Goal: Task Accomplishment & Management: Manage account settings

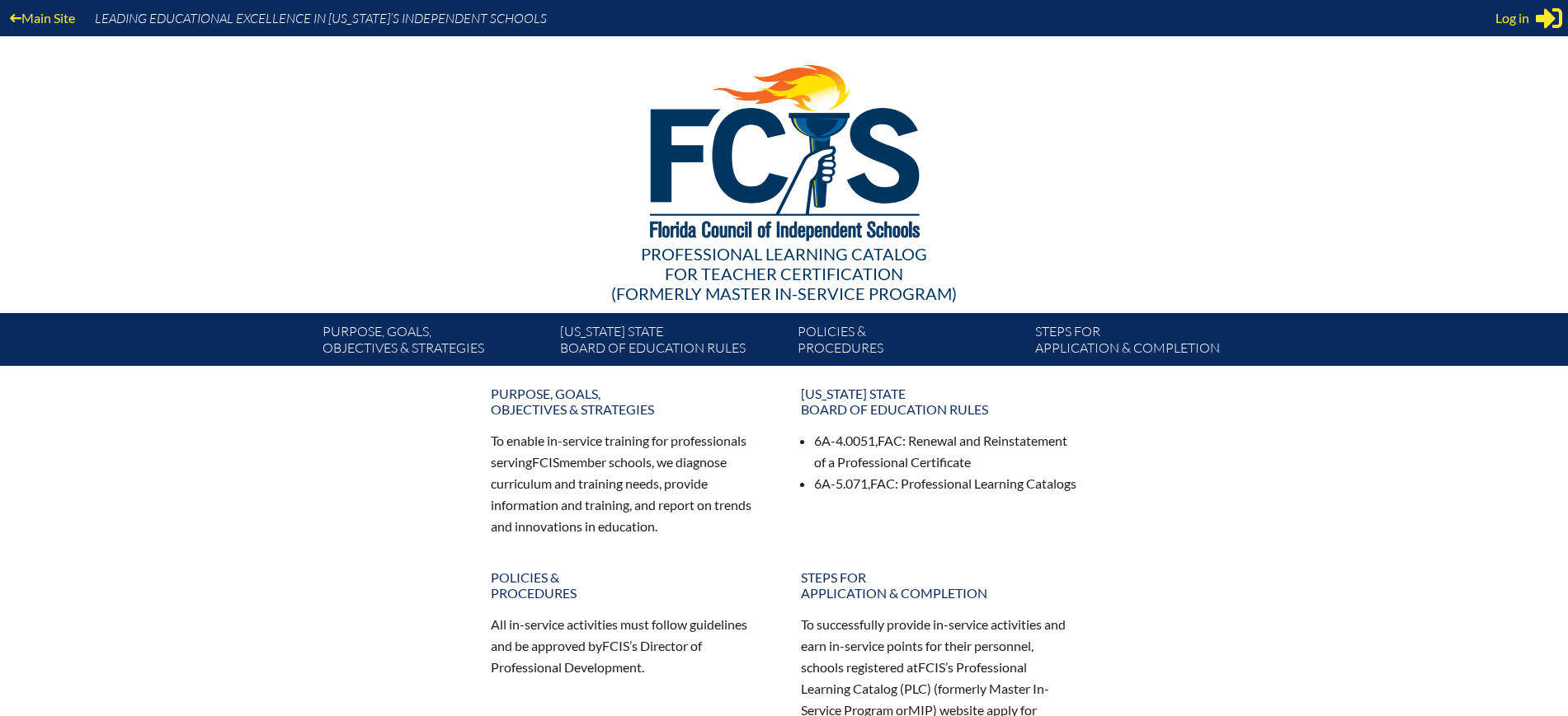
click at [1548, 8] on icon "Sign in or register" at bounding box center [1548, 18] width 26 height 26
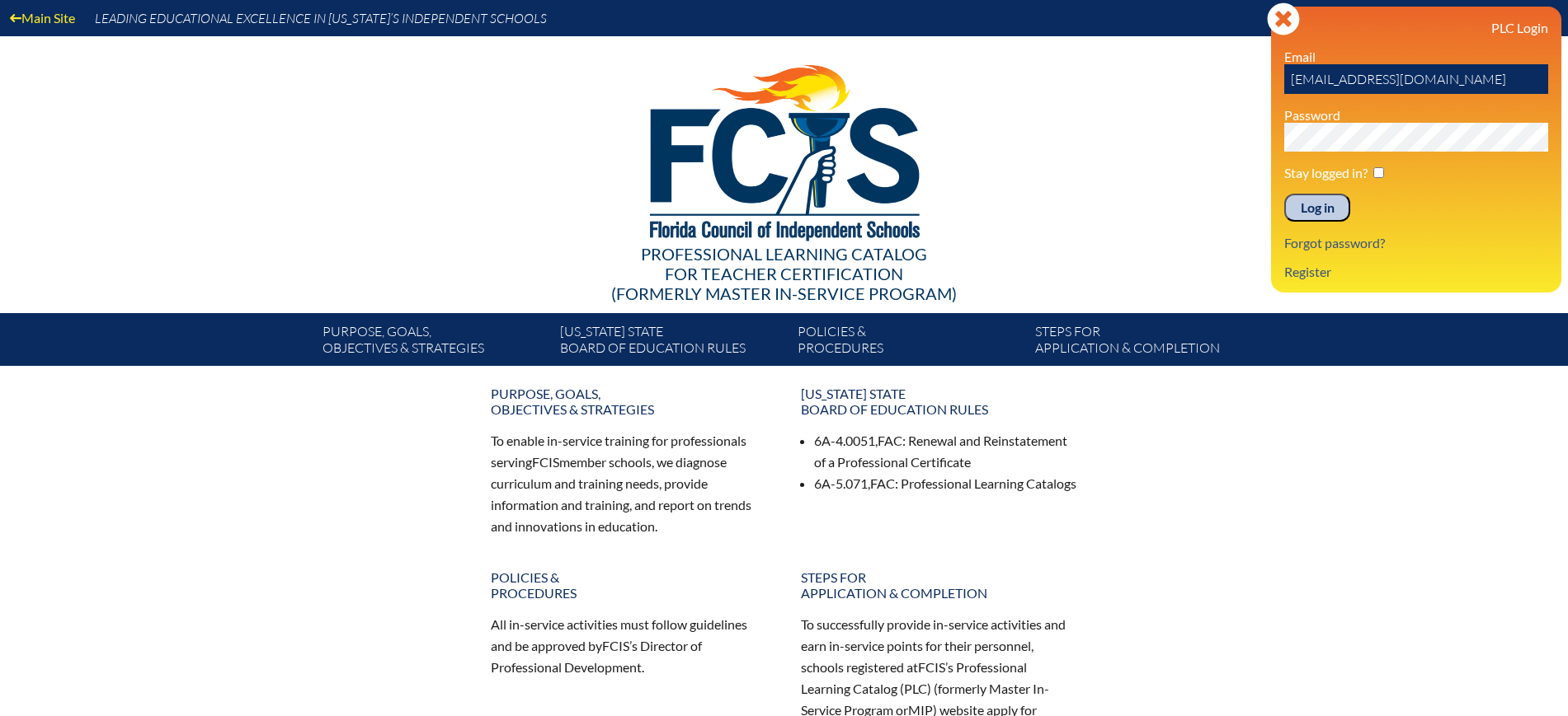
drag, startPoint x: 1310, startPoint y: 206, endPoint x: 1336, endPoint y: 190, distance: 30.5
click at [1310, 208] on input "Log in" at bounding box center [1317, 208] width 66 height 28
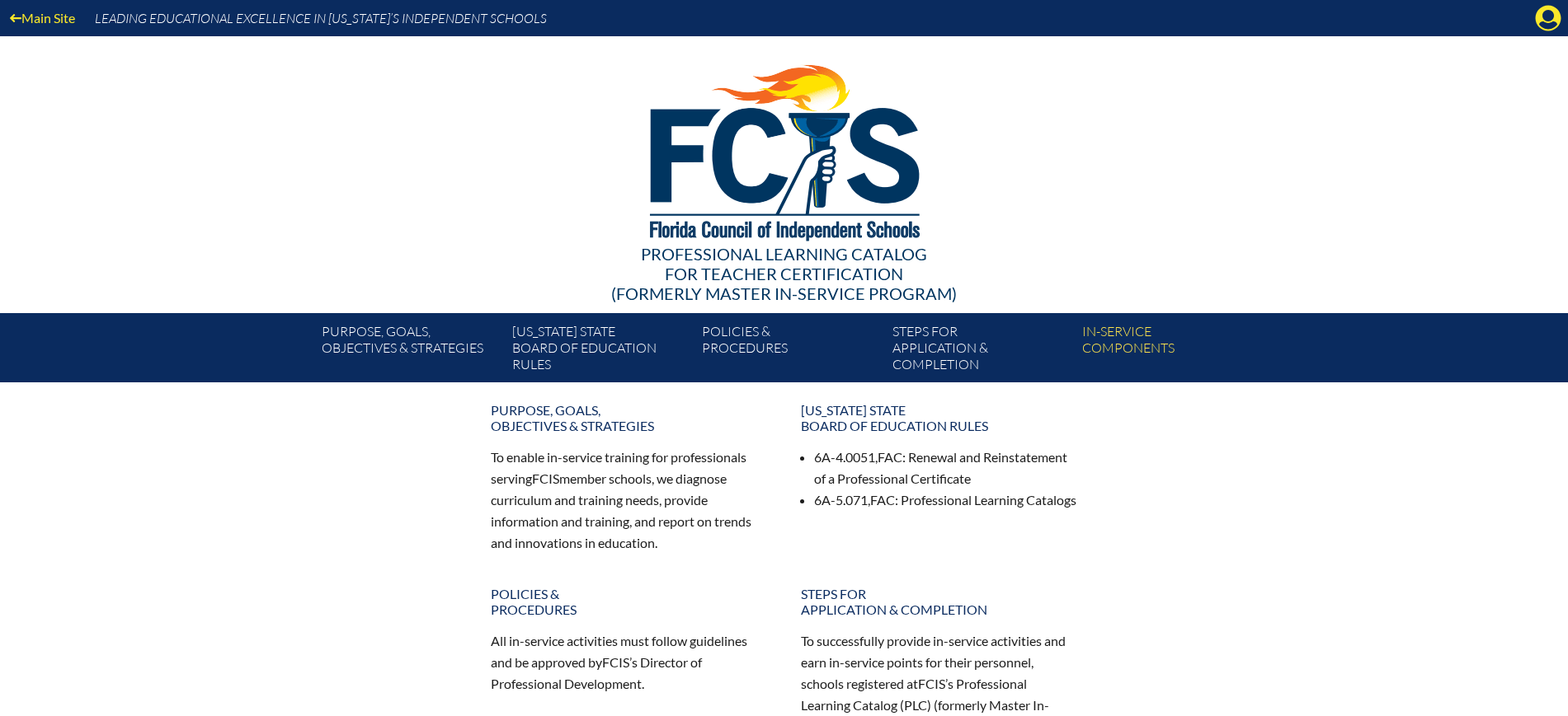
click at [1546, 19] on icon "Manage Account" at bounding box center [1548, 18] width 26 height 26
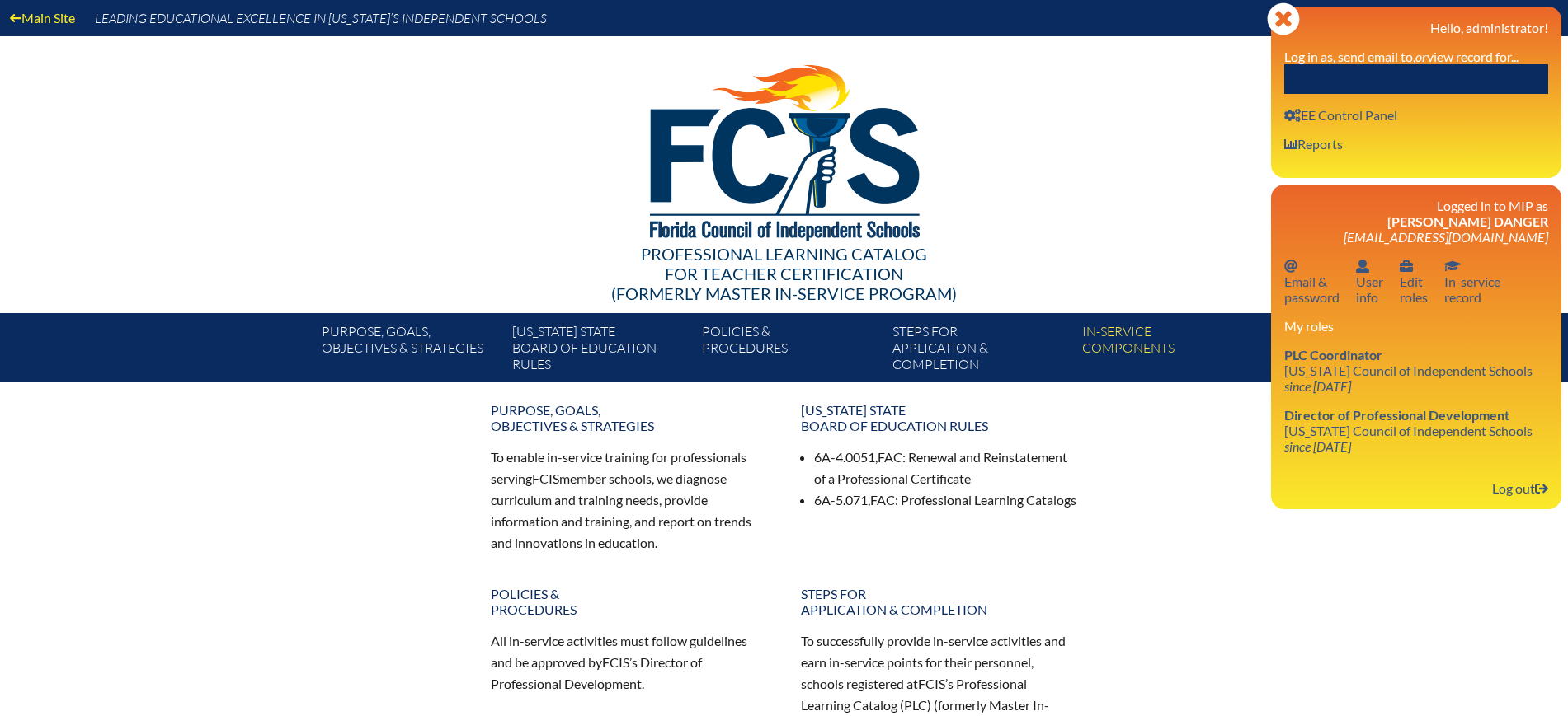
click at [1448, 73] on input "text" at bounding box center [1416, 79] width 264 height 30
paste input "Sarai Gutierrez"
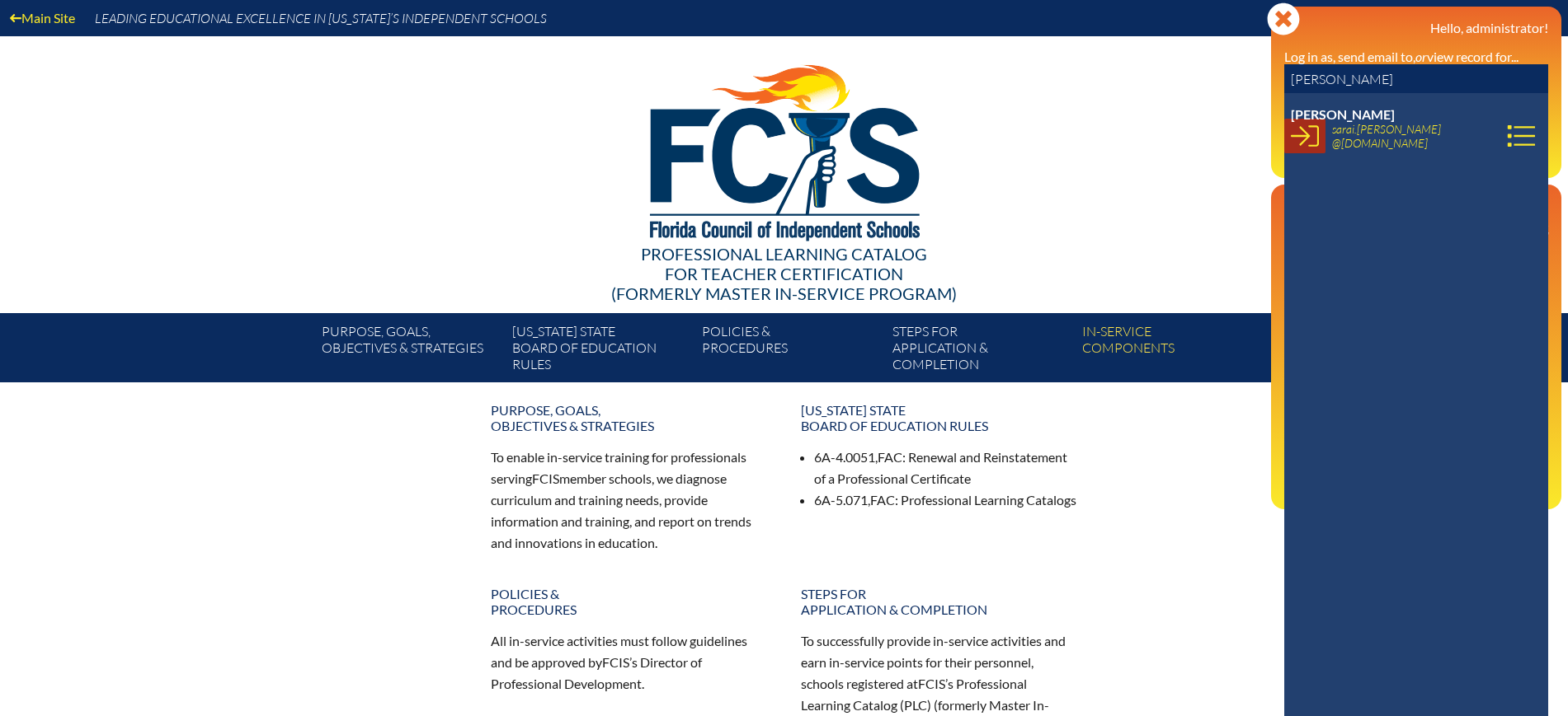
type input "Sarai Gutierrez"
click at [1292, 137] on icon at bounding box center [1305, 136] width 28 height 28
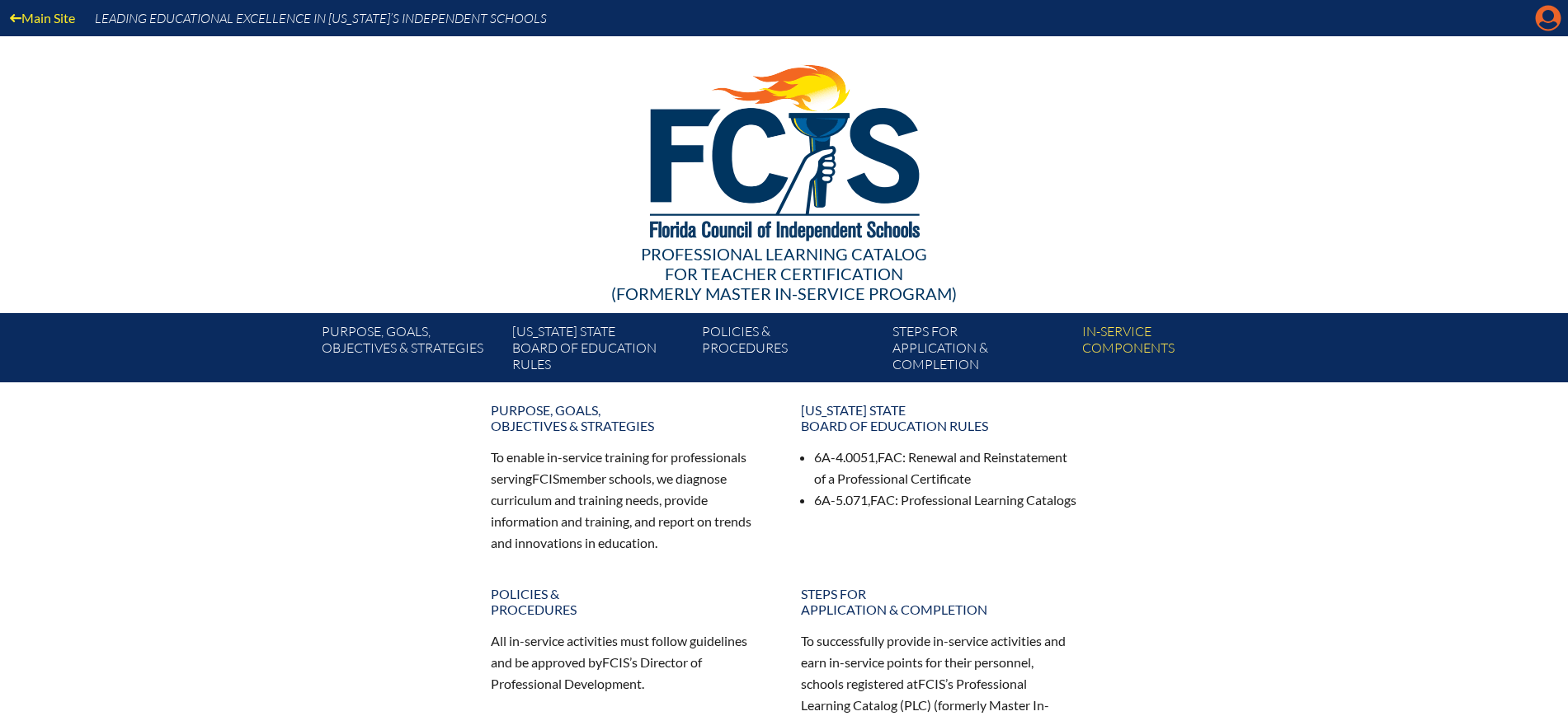
click at [1543, 21] on icon at bounding box center [1547, 18] width 25 height 25
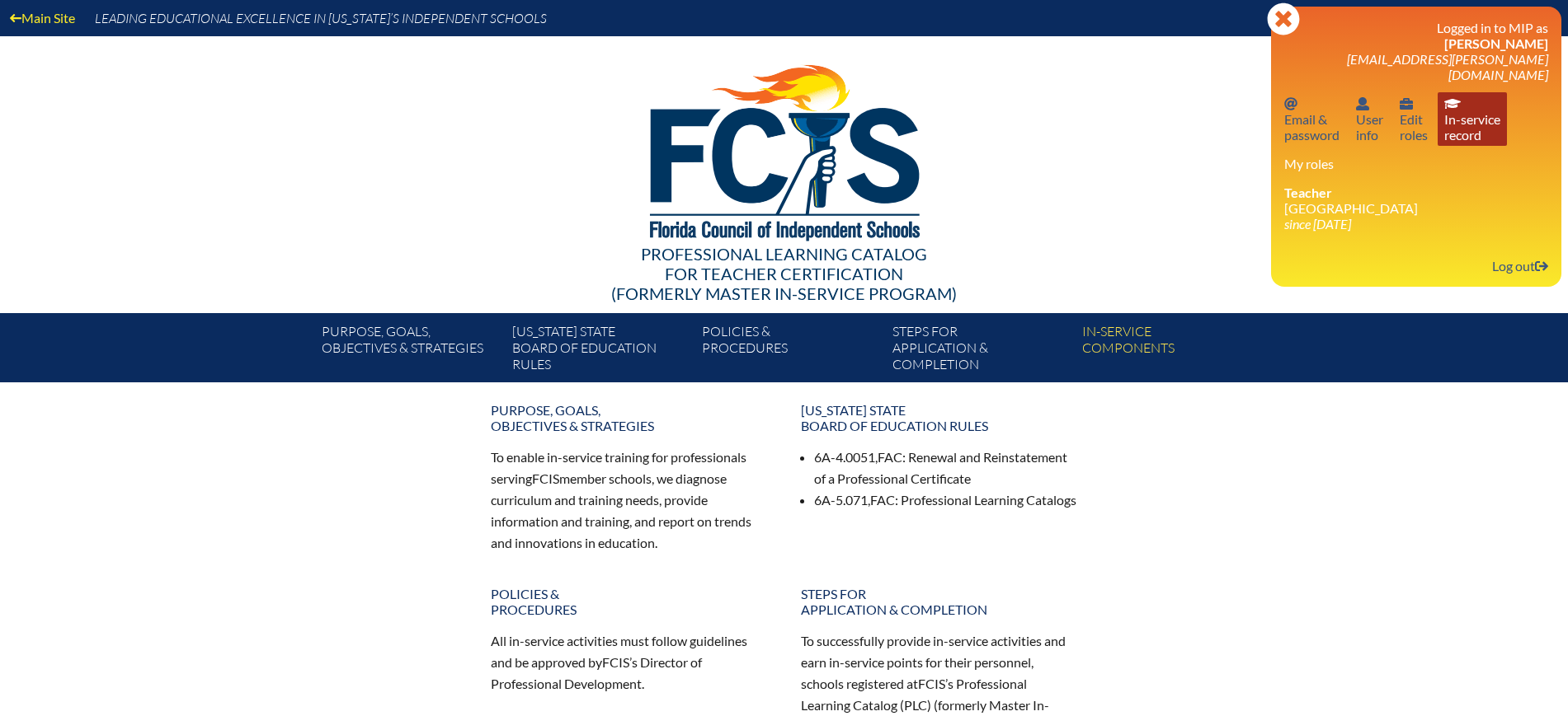
click at [1482, 123] on link "In-service record In-service record" at bounding box center [1472, 118] width 70 height 54
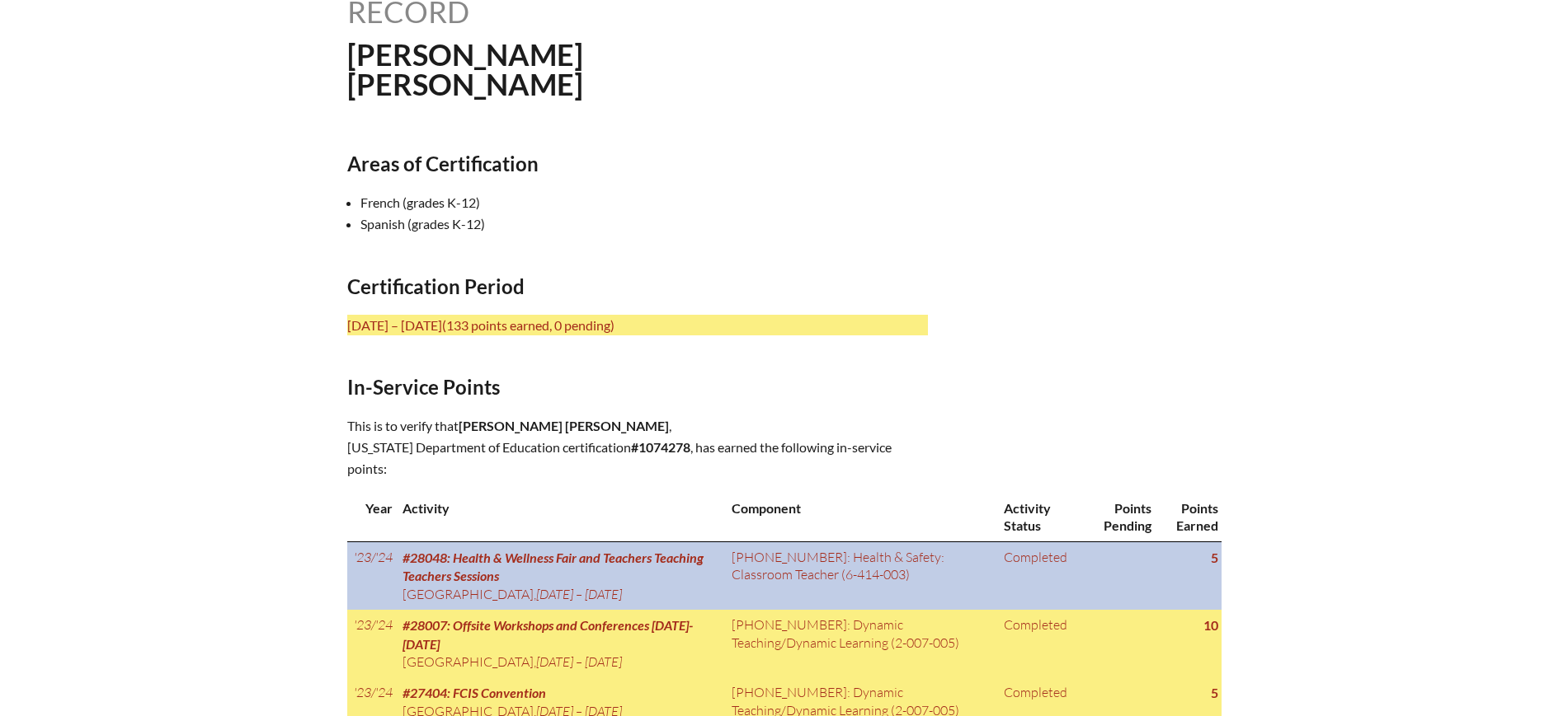
scroll to position [618, 0]
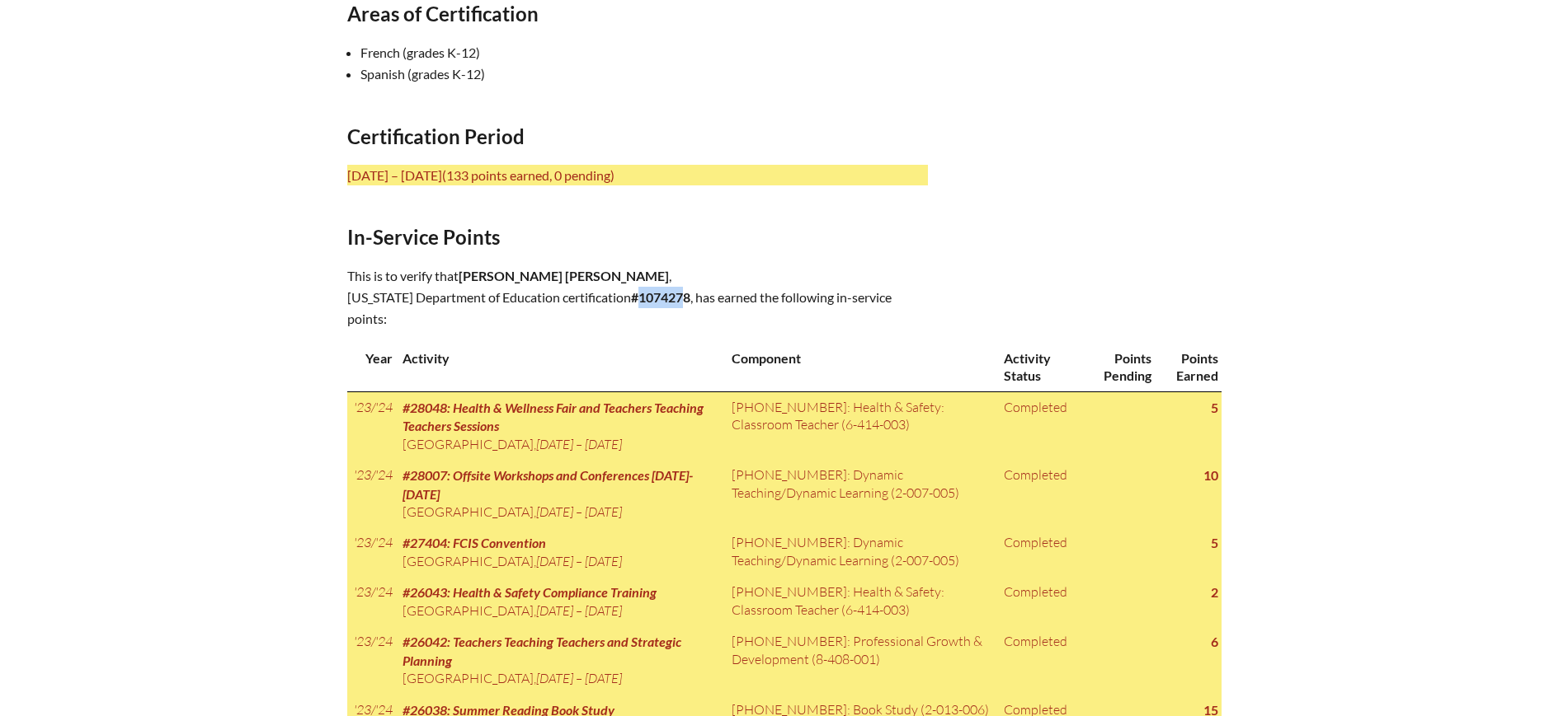
drag, startPoint x: 668, startPoint y: 297, endPoint x: 620, endPoint y: 301, distance: 48.2
click at [631, 301] on b "#1074278" at bounding box center [660, 297] width 59 height 16
copy b "107427"
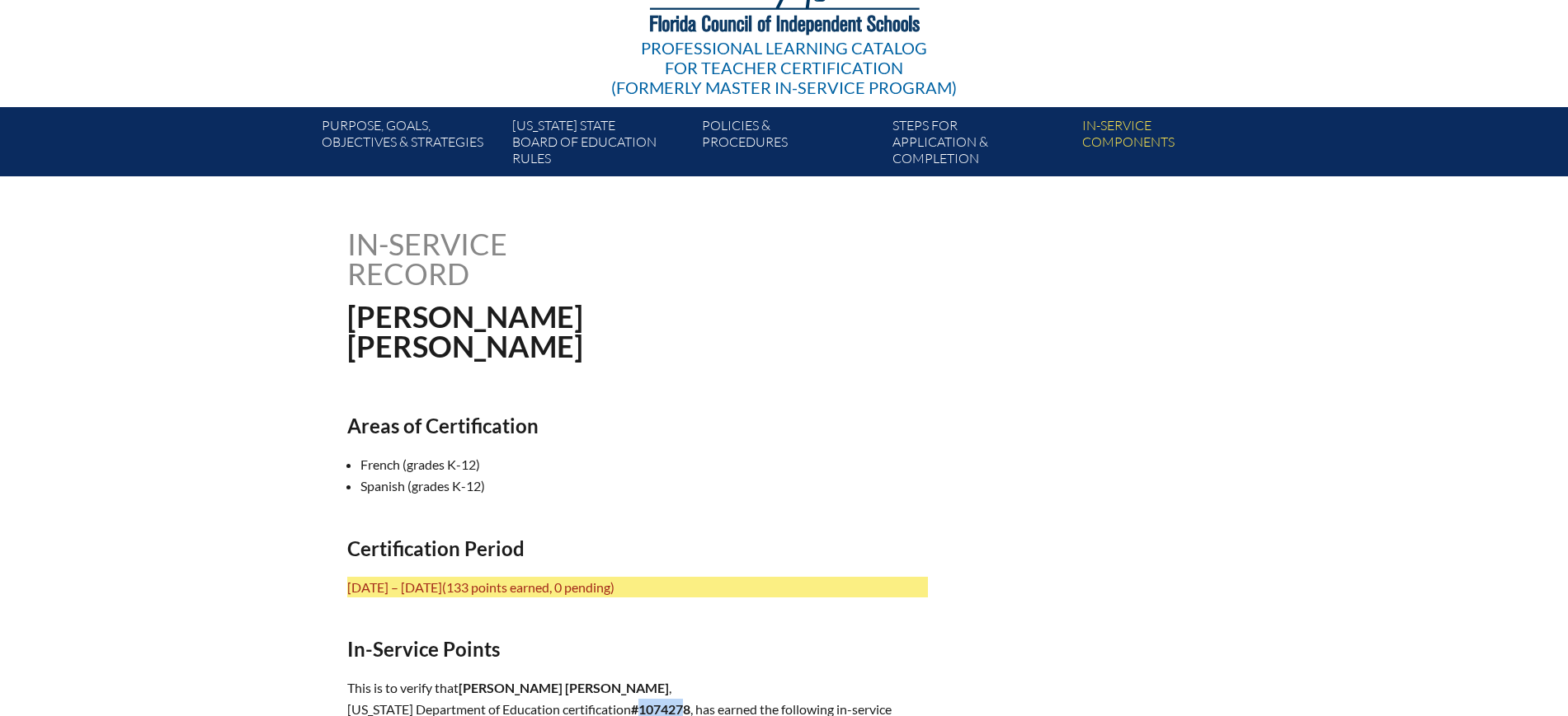
scroll to position [0, 0]
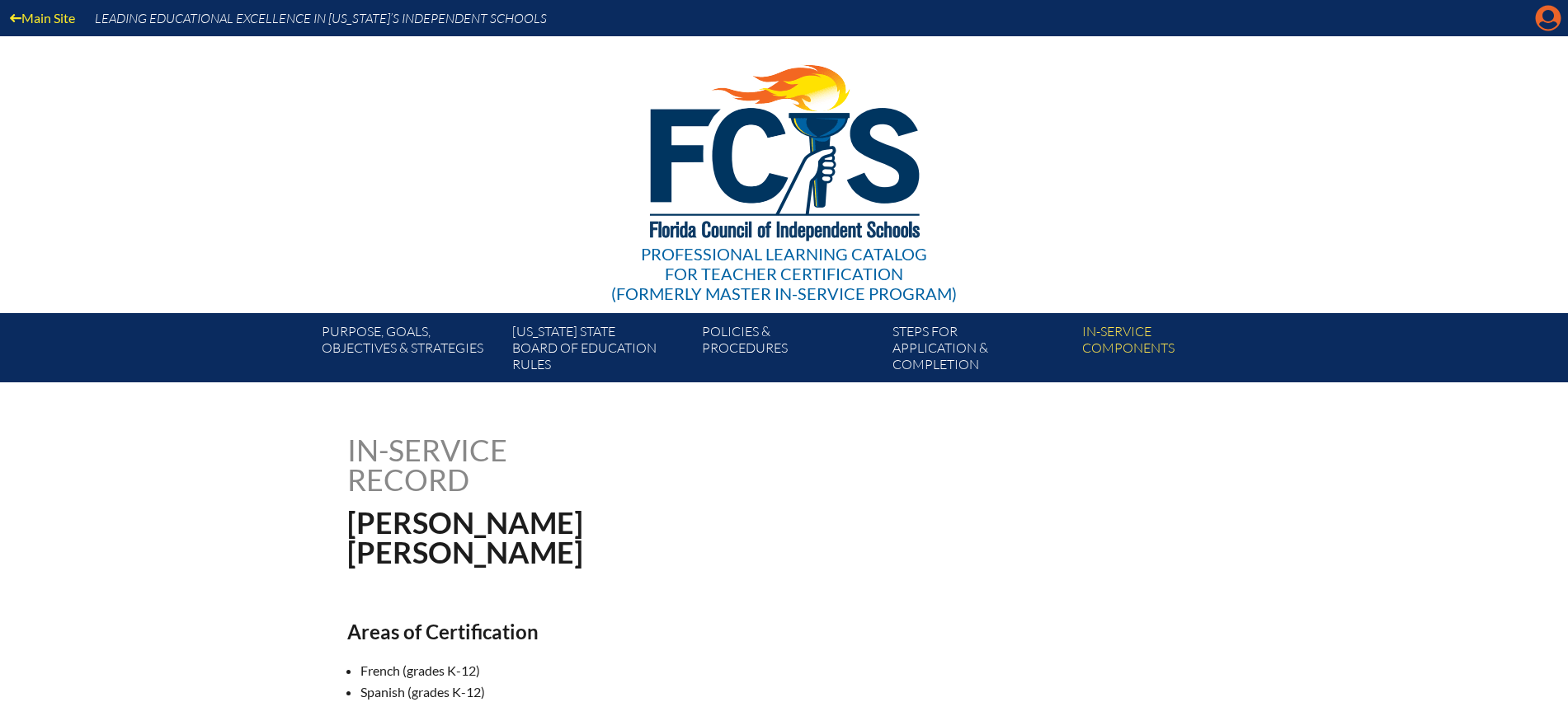
click at [1550, 19] on icon "Manage account" at bounding box center [1548, 18] width 26 height 26
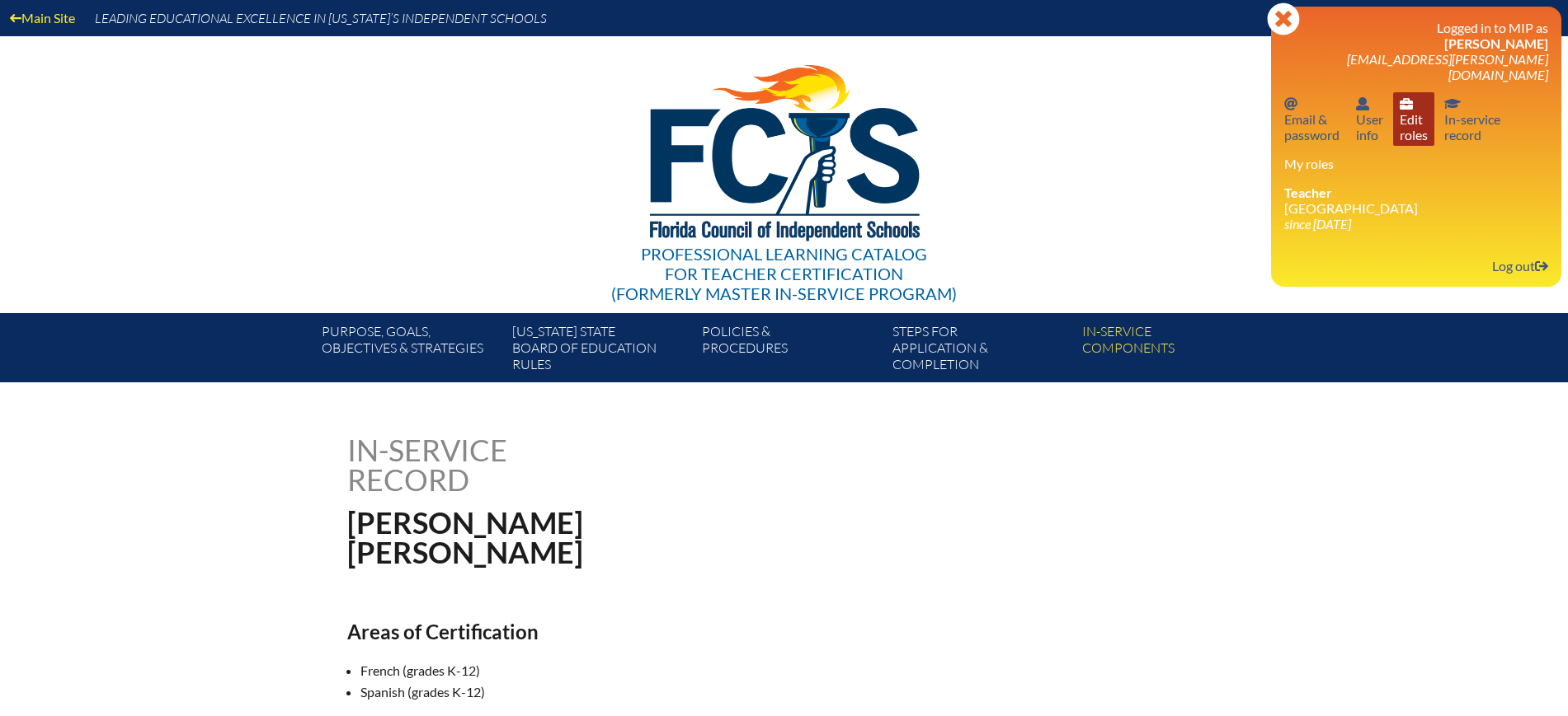
click at [1403, 113] on link "User info Edit roles" at bounding box center [1414, 118] width 41 height 54
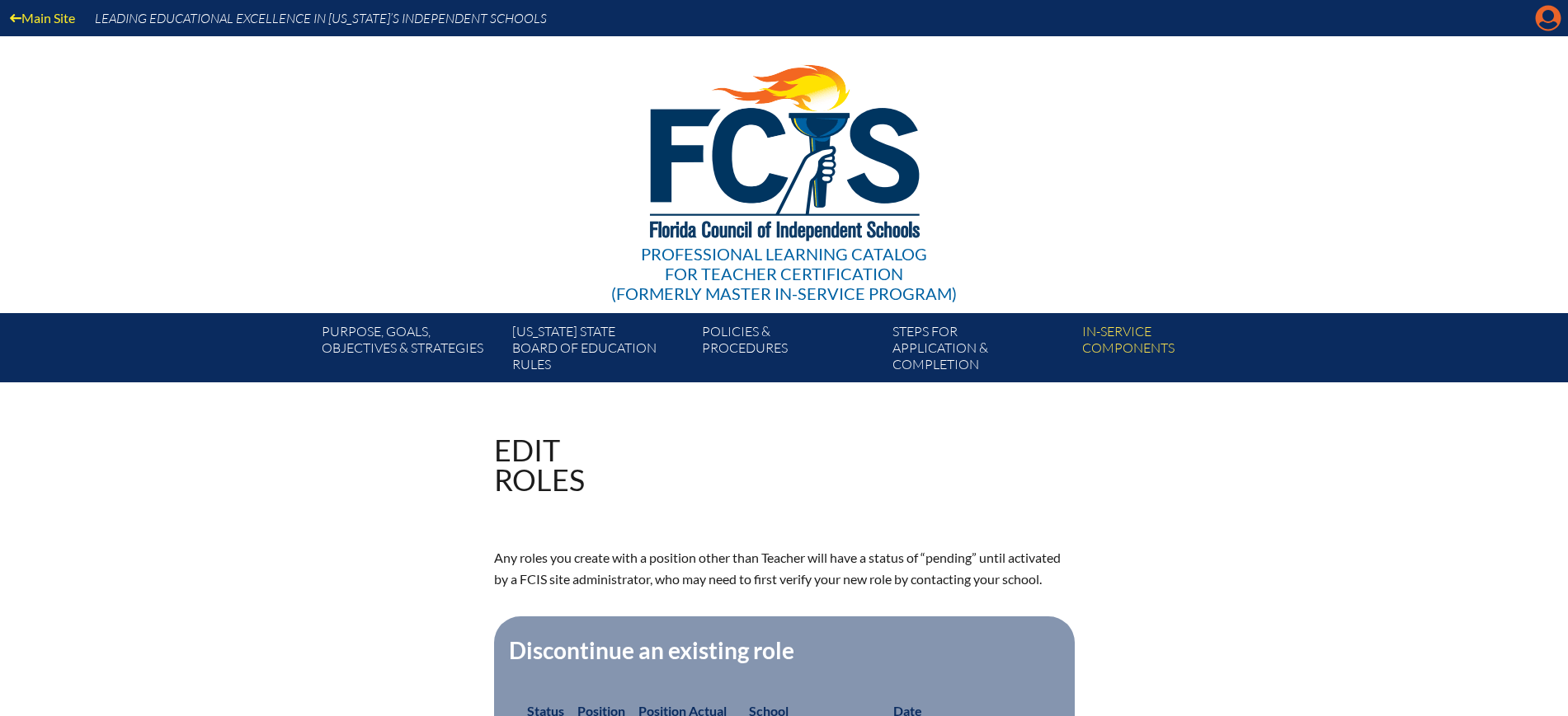
click at [1548, 6] on icon at bounding box center [1547, 18] width 25 height 25
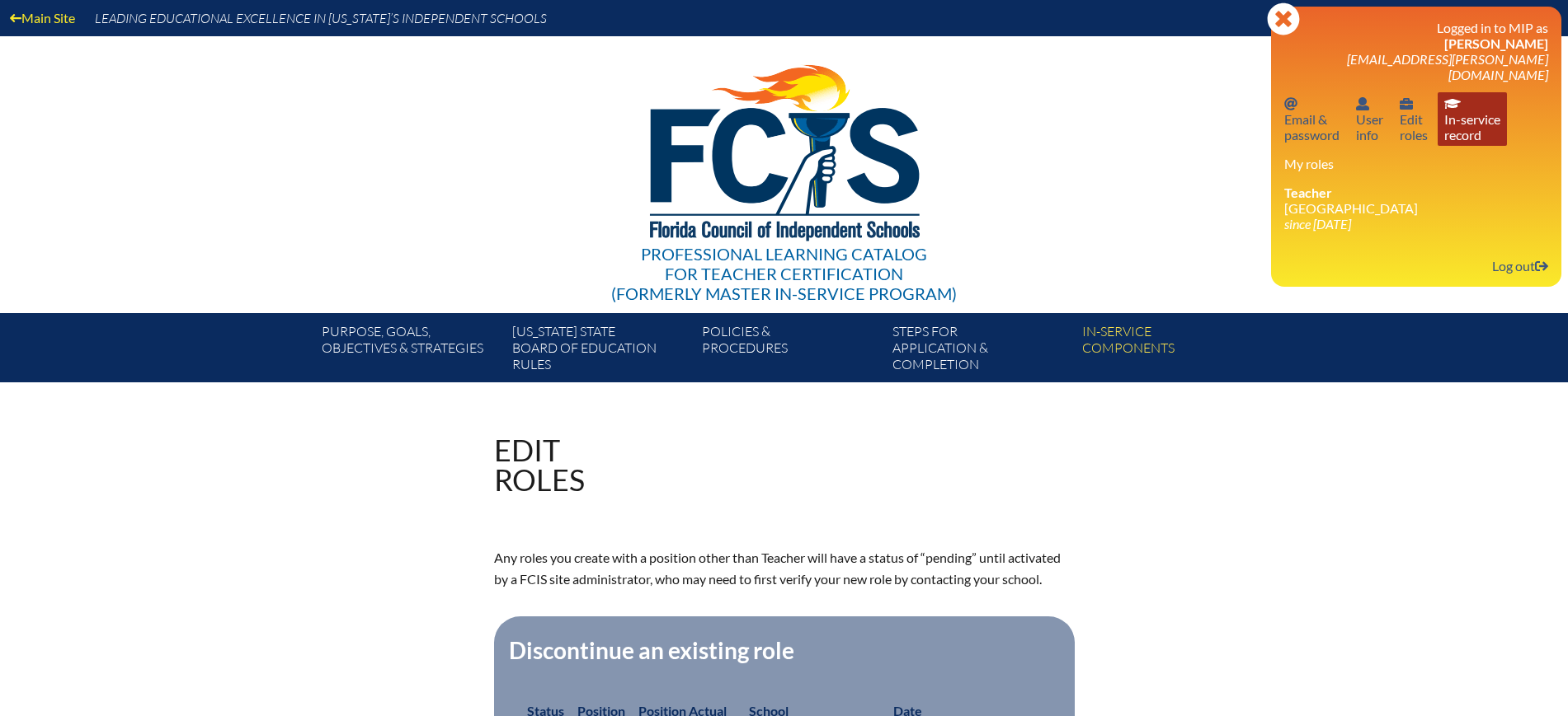
click at [1466, 119] on link "In-service record In-service record" at bounding box center [1472, 118] width 70 height 54
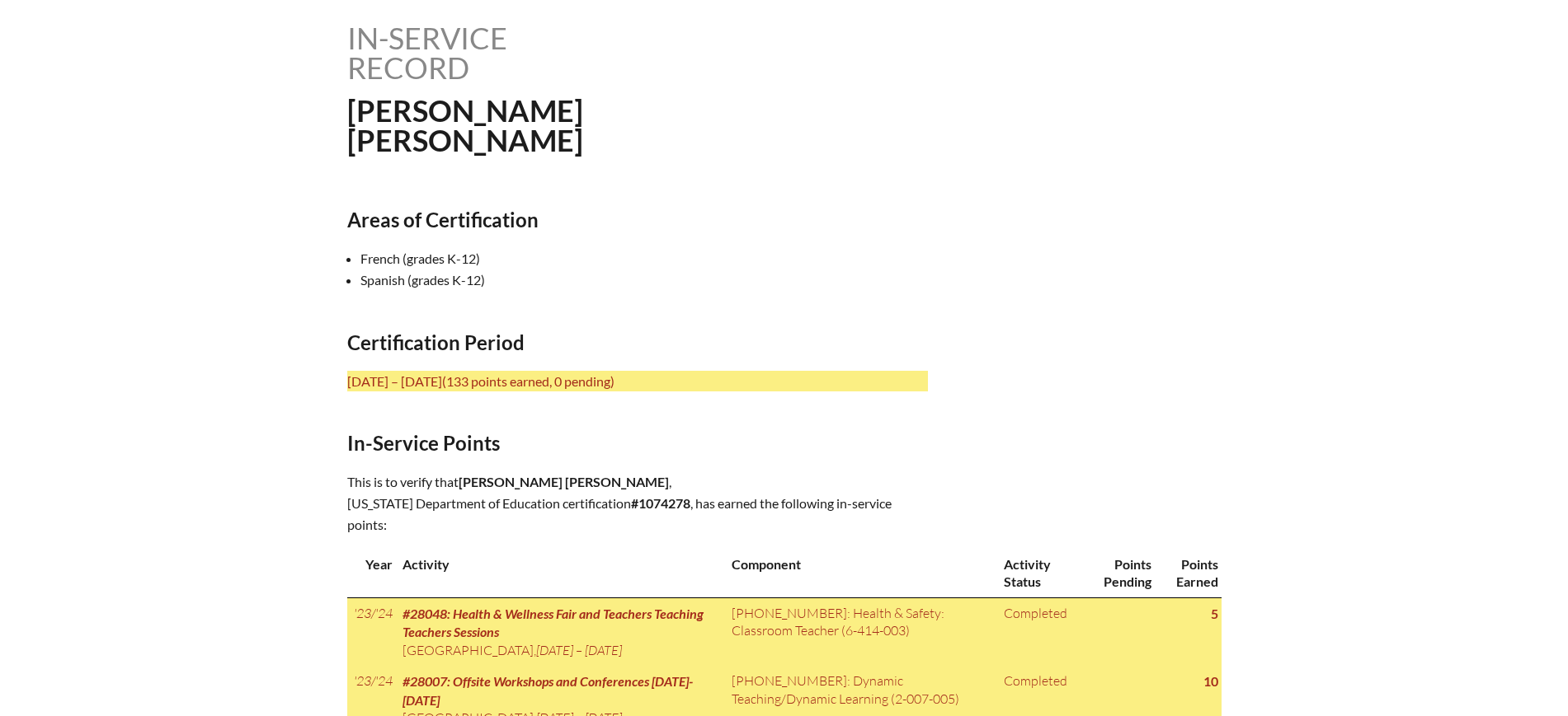
scroll to position [618, 0]
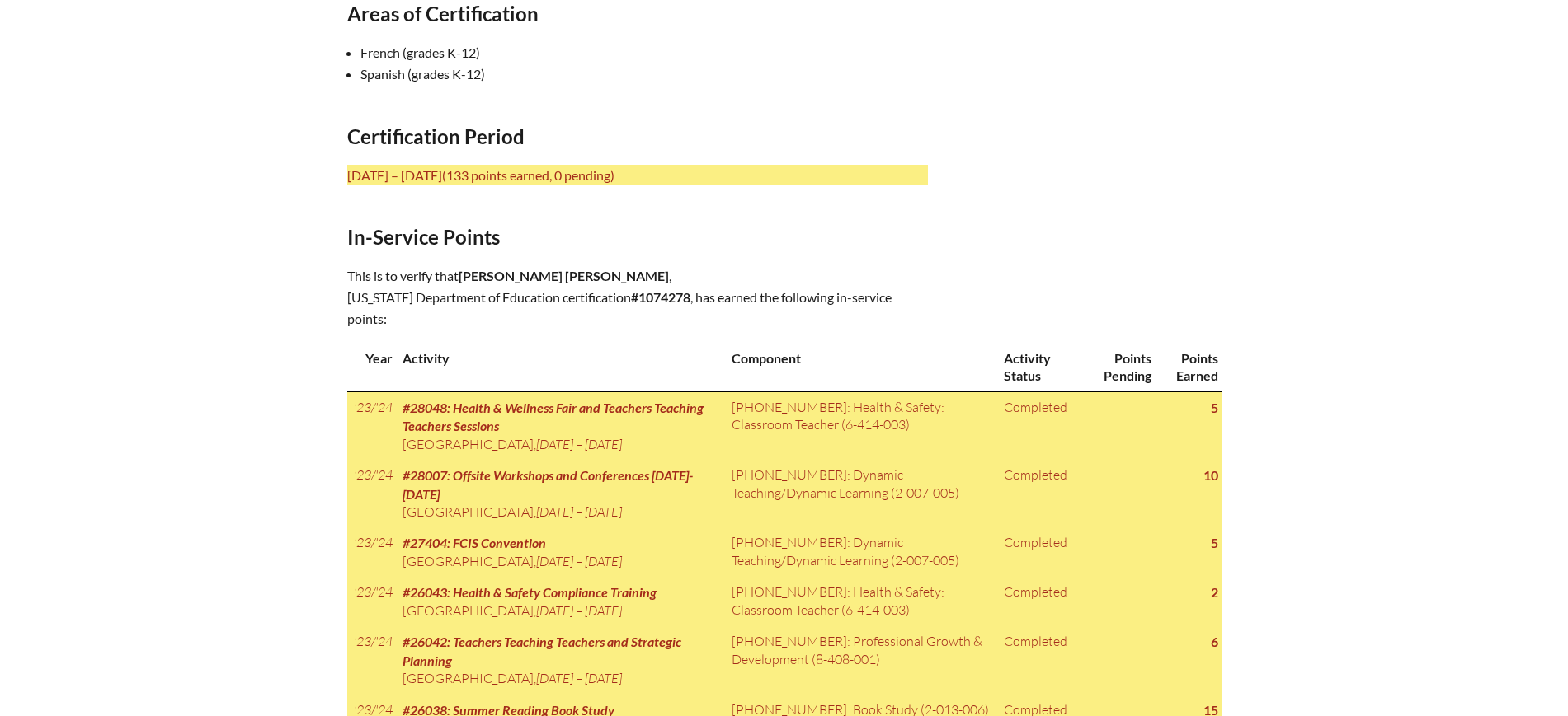
drag, startPoint x: 501, startPoint y: 272, endPoint x: 461, endPoint y: 278, distance: 40.4
click at [461, 278] on p "This is to verify that Sarai Inmaculada Gutierrez-Rodriguez , Florida Departmen…" at bounding box center [637, 297] width 581 height 64
copy p "Sarai"
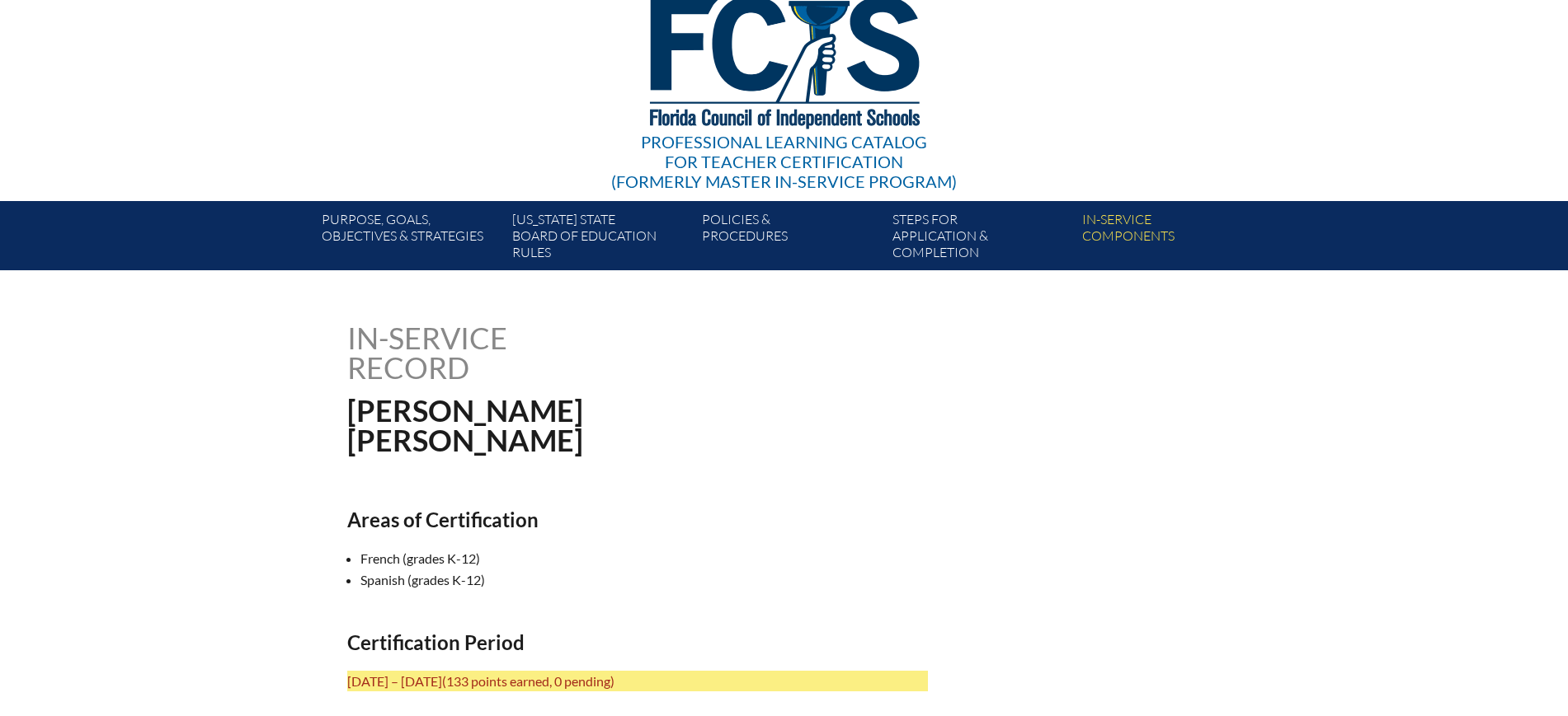
scroll to position [0, 0]
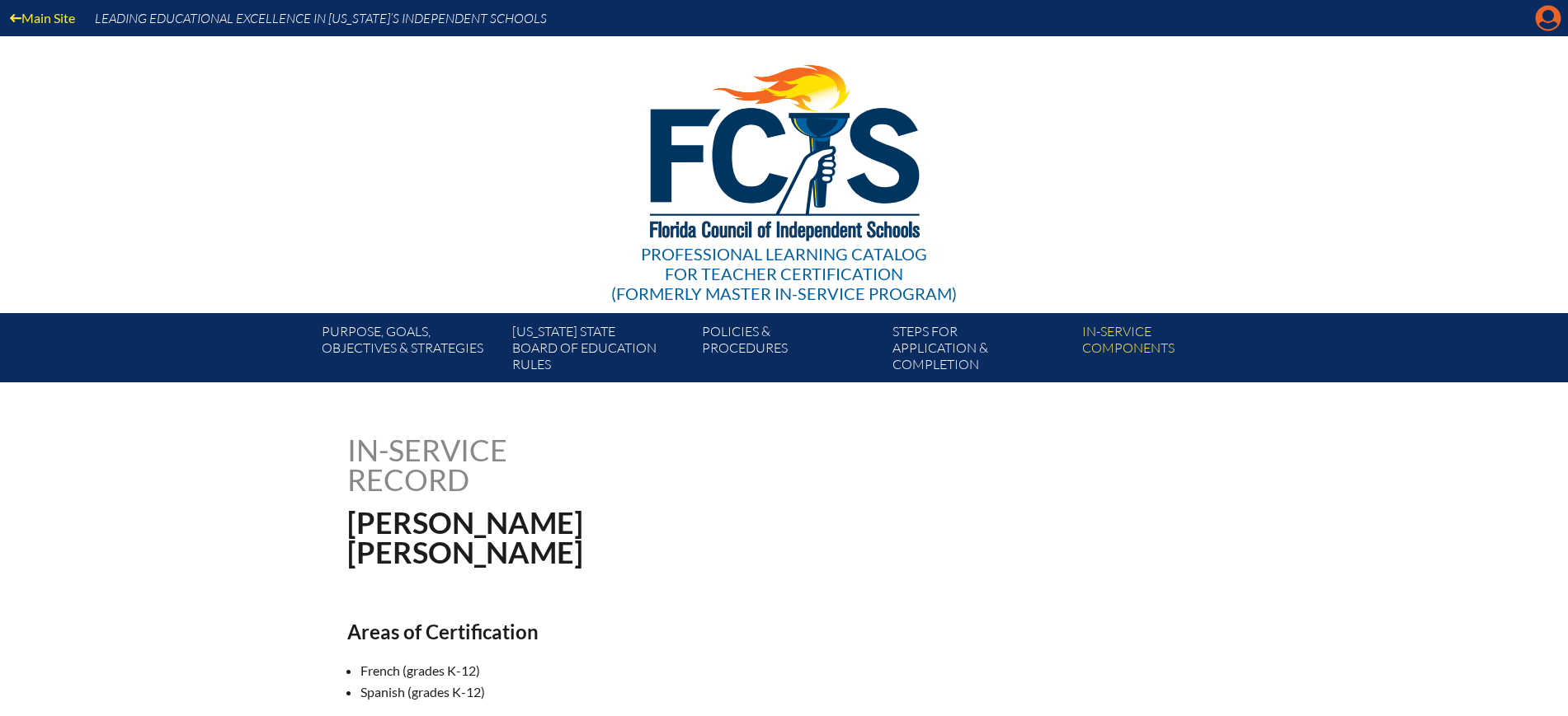
click at [1548, 11] on icon "Manage account" at bounding box center [1548, 18] width 26 height 26
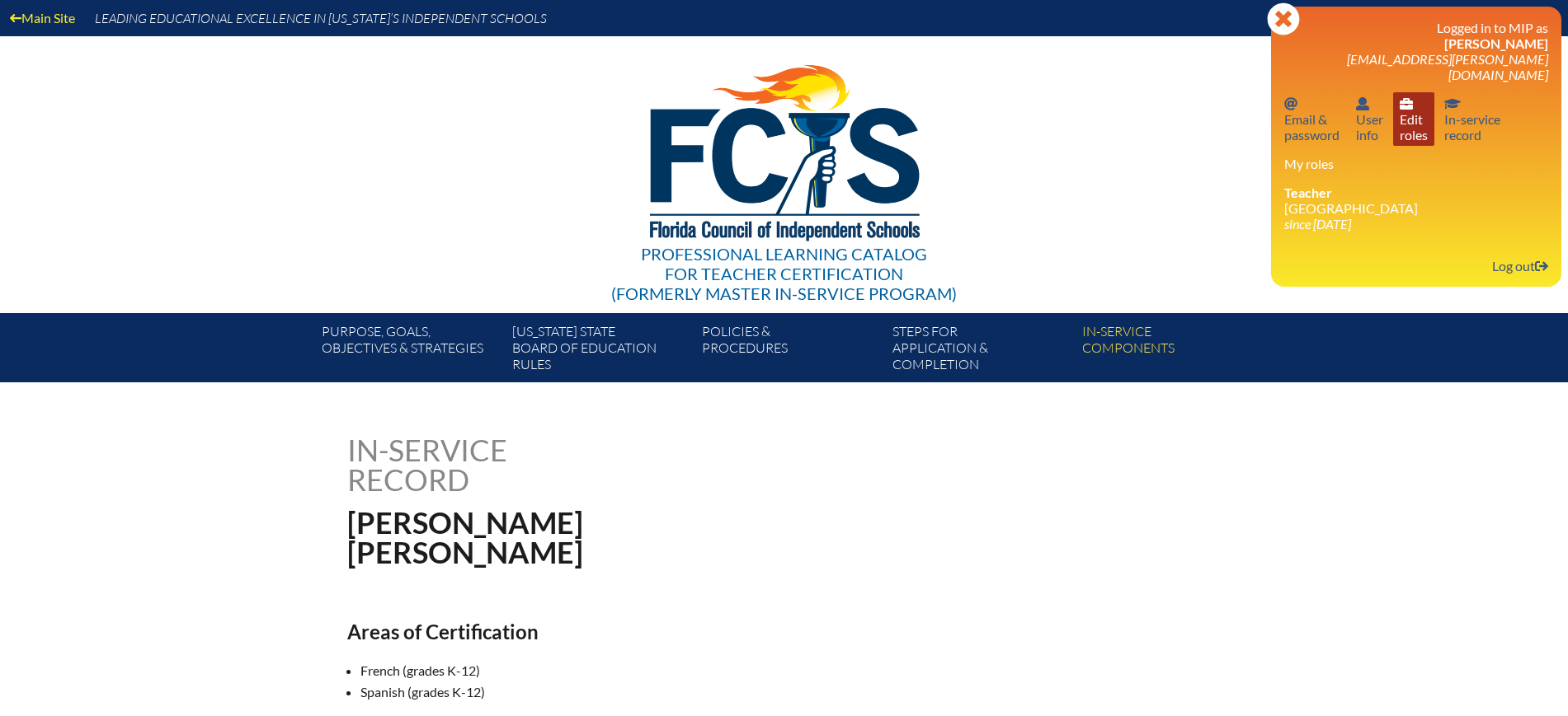
click at [1420, 116] on link "User info Edit roles" at bounding box center [1414, 118] width 41 height 54
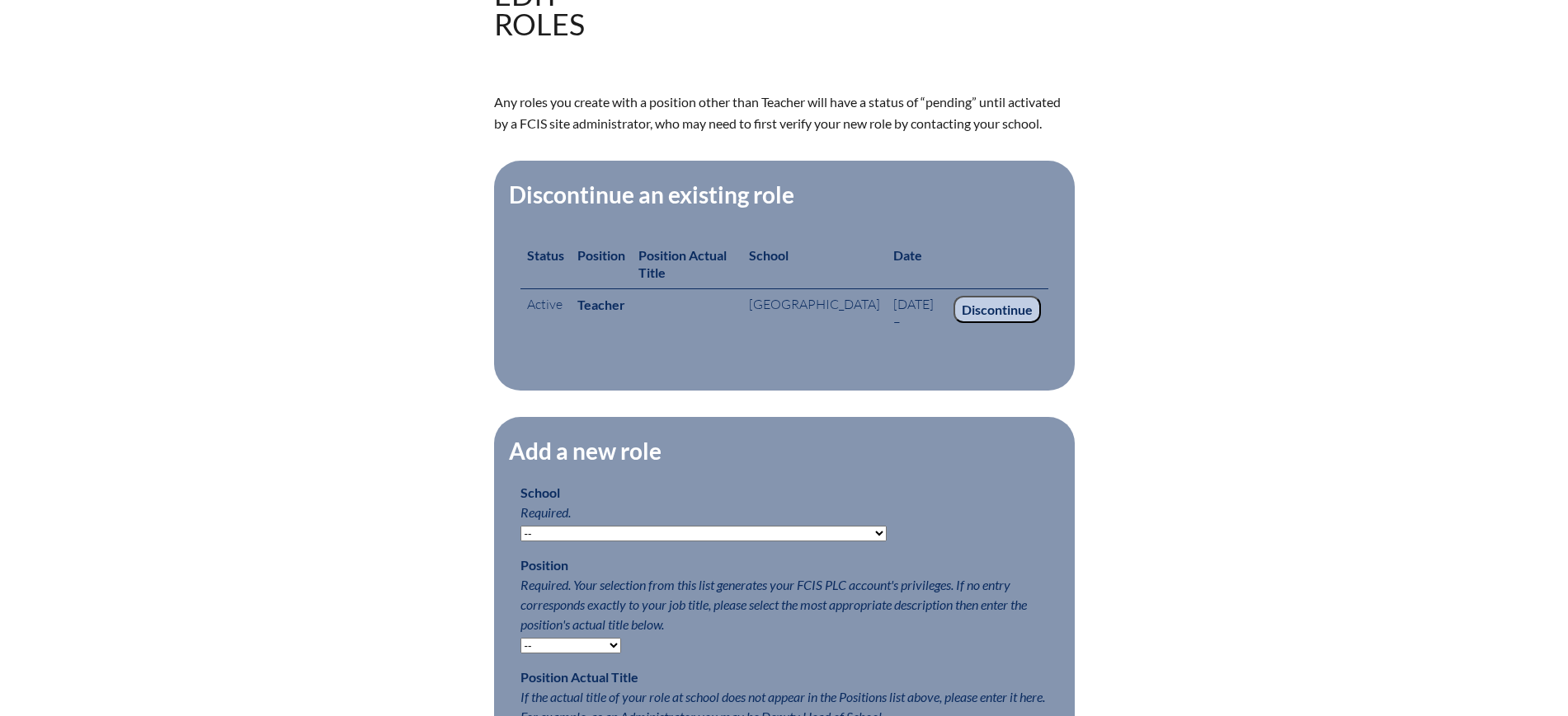
scroll to position [515, 0]
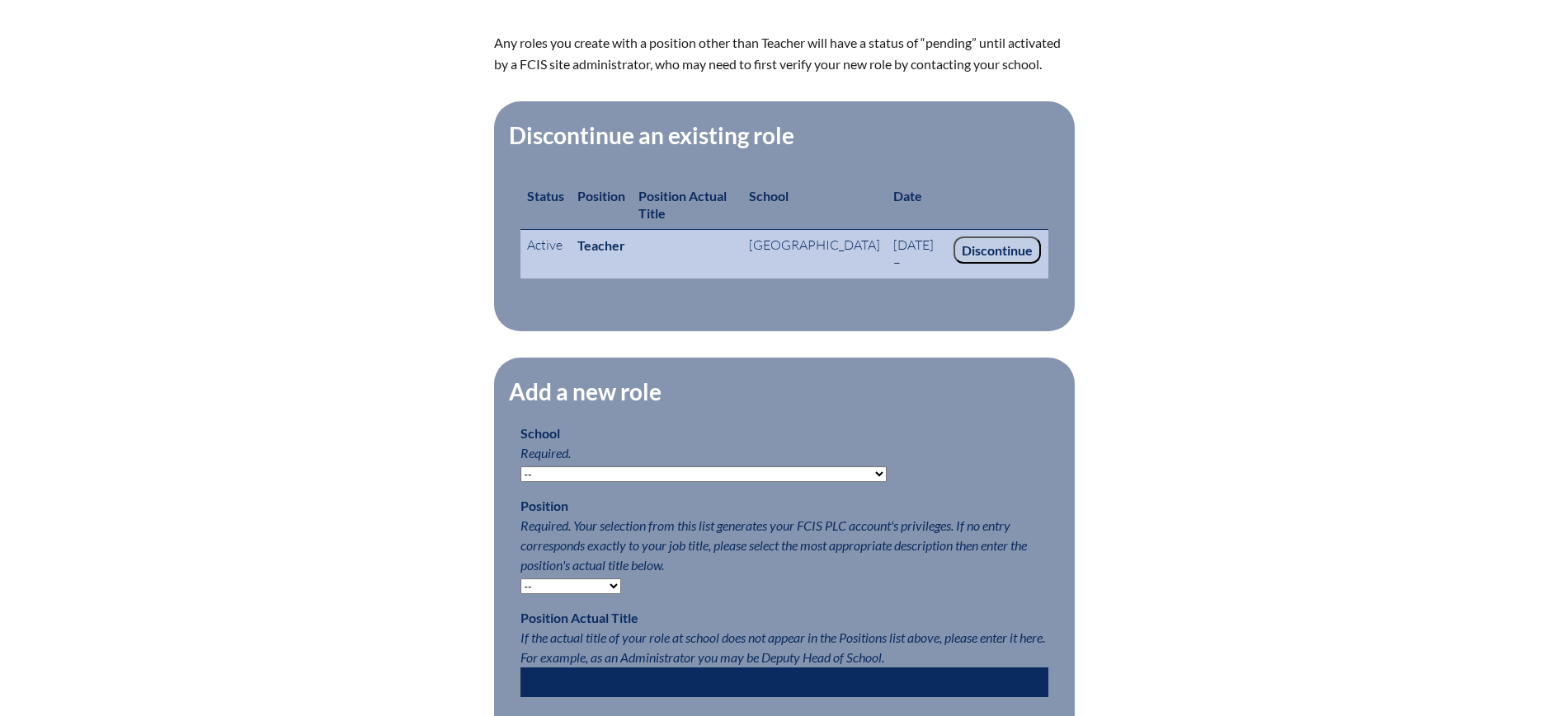
click at [999, 249] on input "Discontinue" at bounding box center [996, 251] width 87 height 28
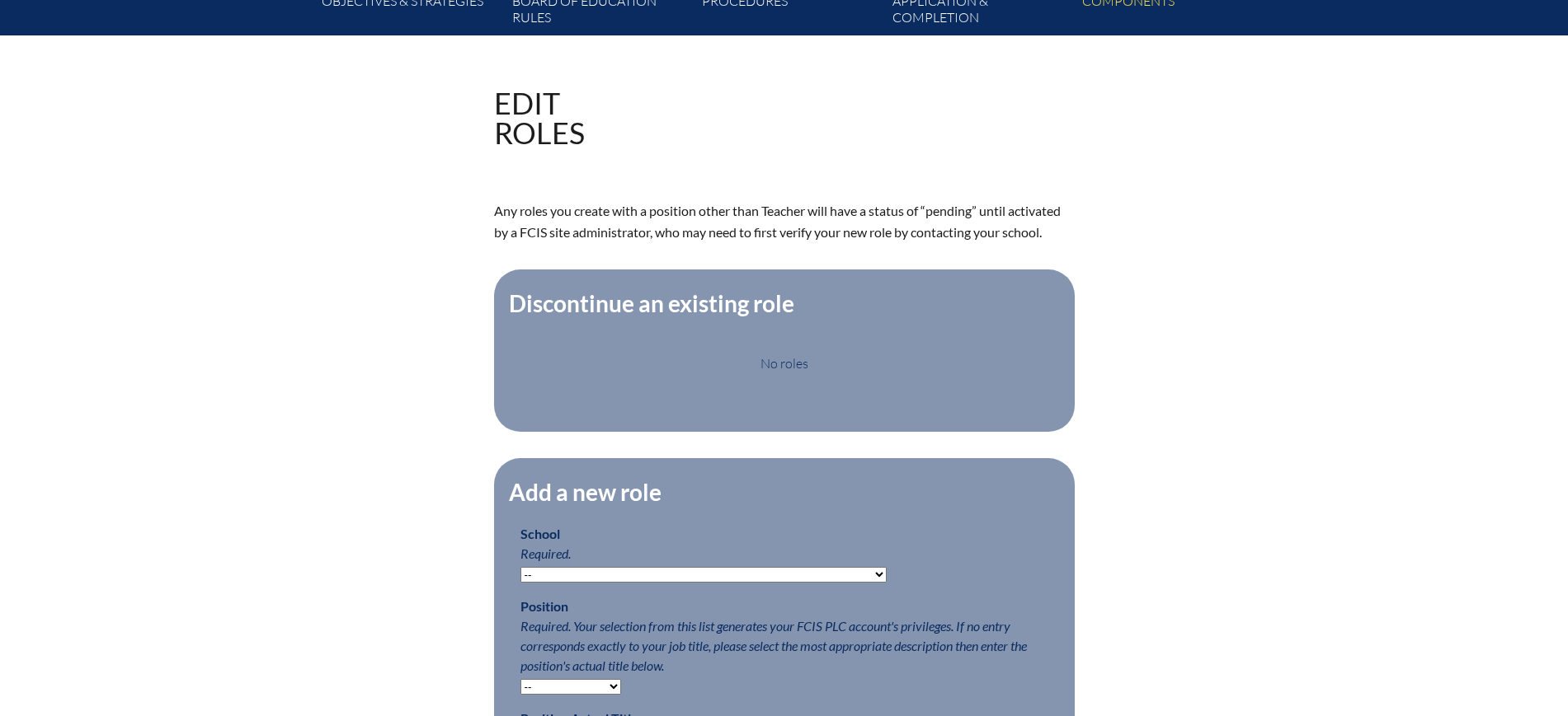
scroll to position [412, 0]
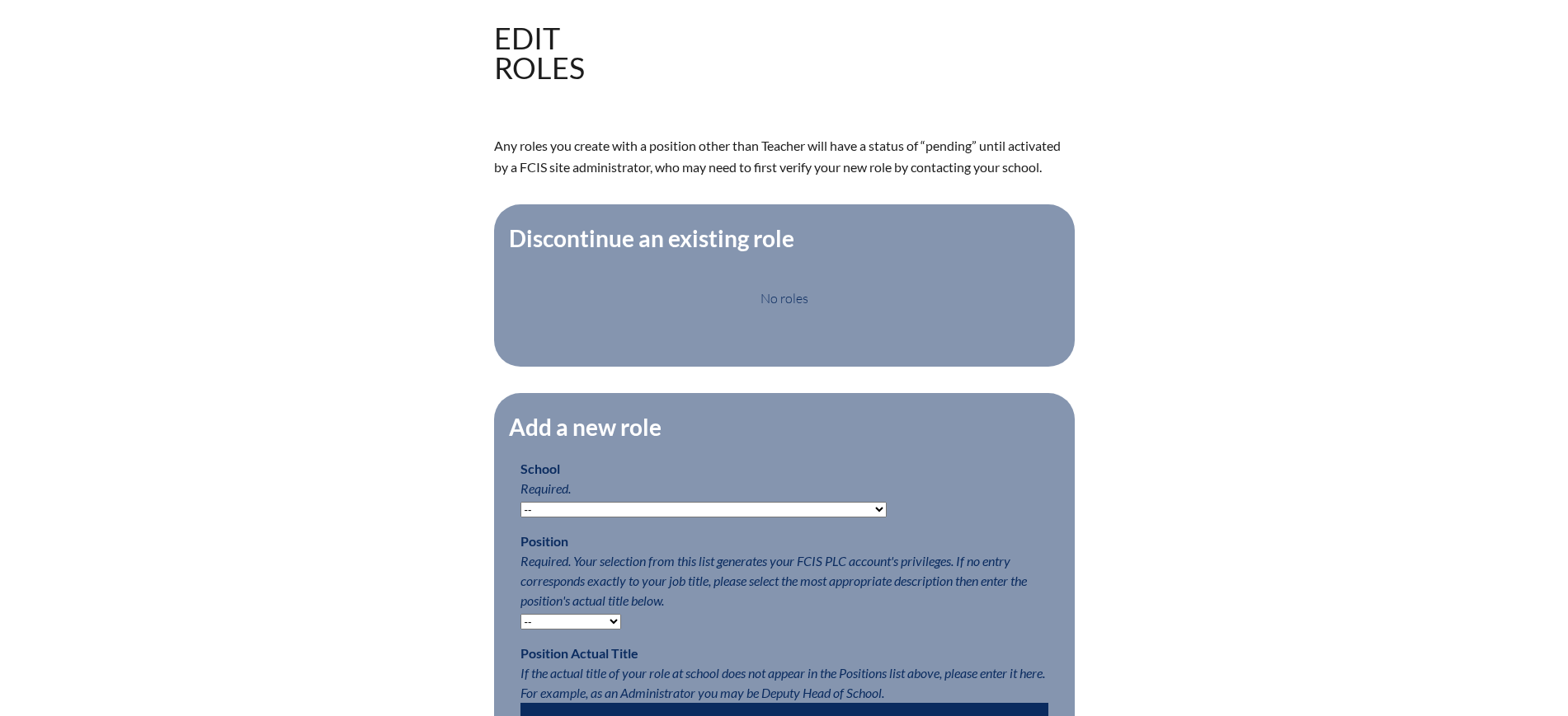
click at [756, 514] on select "-- Autism Inspired Academy Academy at Ocean Reef Academy at the Lakes Academy P…" at bounding box center [703, 509] width 366 height 16
select select "20289"
click at [521, 514] on select "-- Autism Inspired Academy Academy at Ocean Reef Academy at the Lakes Academy P…" at bounding box center [703, 509] width 366 height 16
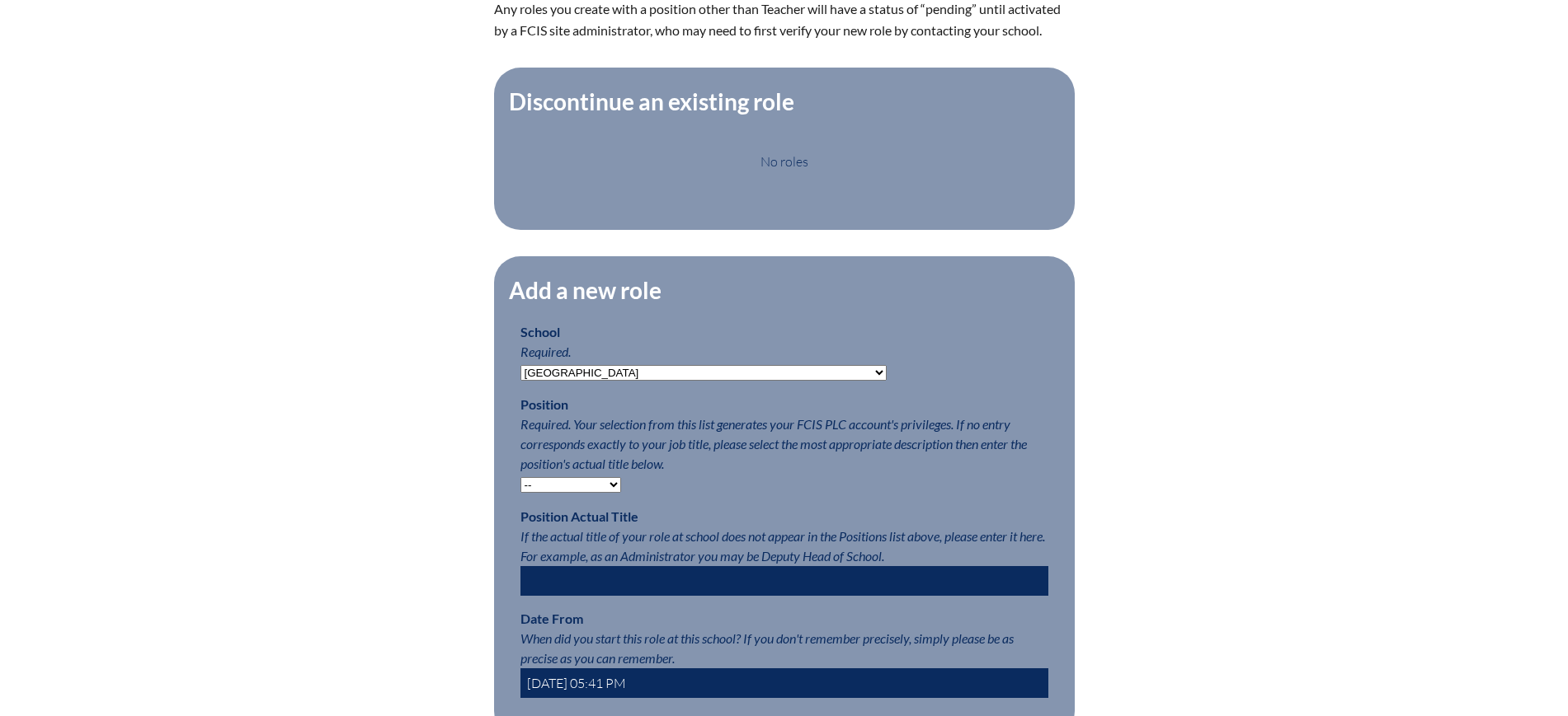
scroll to position [722, 0]
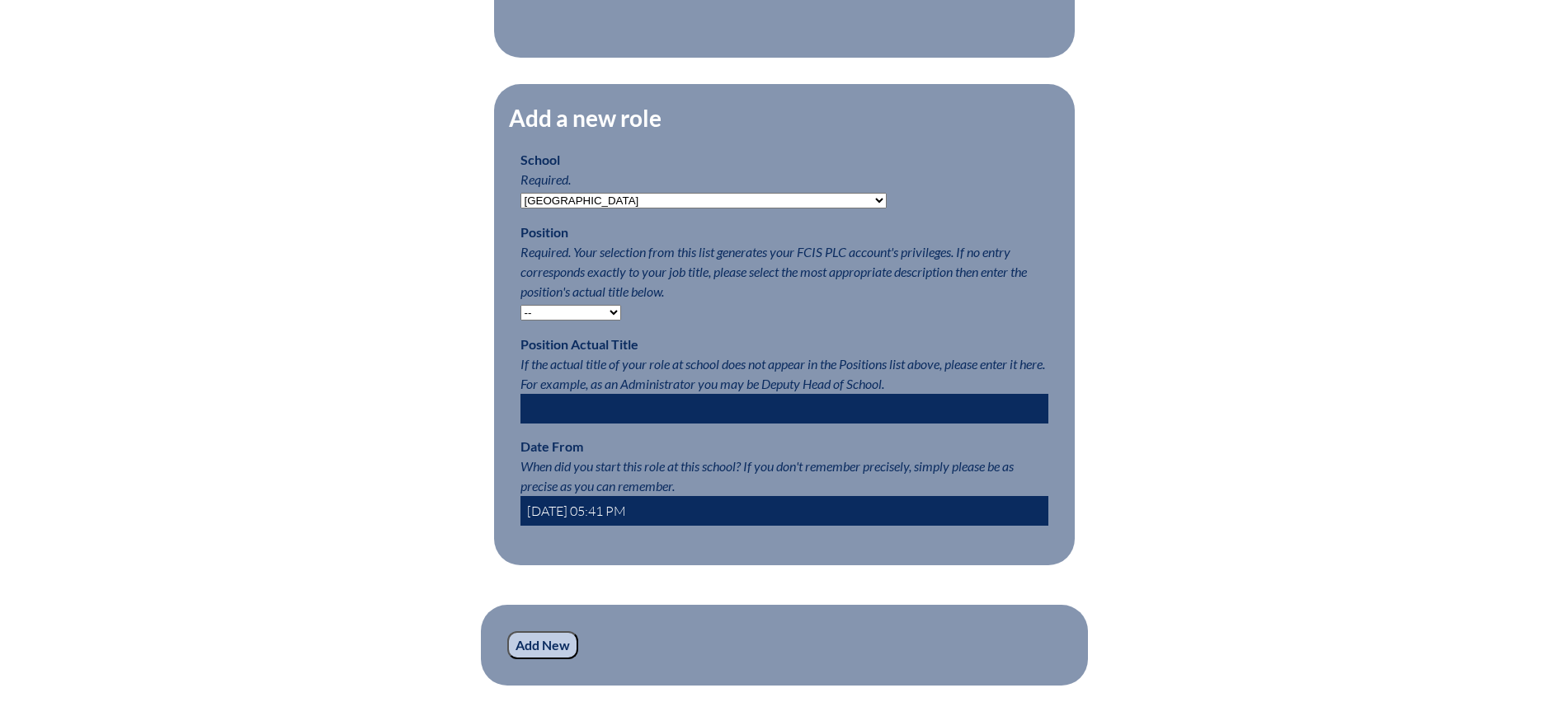
click at [564, 319] on select "-- Teacher PLC Coordinator Head of School Administrator" at bounding box center [571, 313] width 101 height 16
select select "15563"
click at [521, 318] on select "-- Teacher PLC Coordinator Head of School Administrator" at bounding box center [571, 313] width 101 height 16
click at [552, 525] on input "2025-08-21 05:41 PM" at bounding box center [784, 511] width 527 height 30
type input "2023-08-21 05:41 PM"
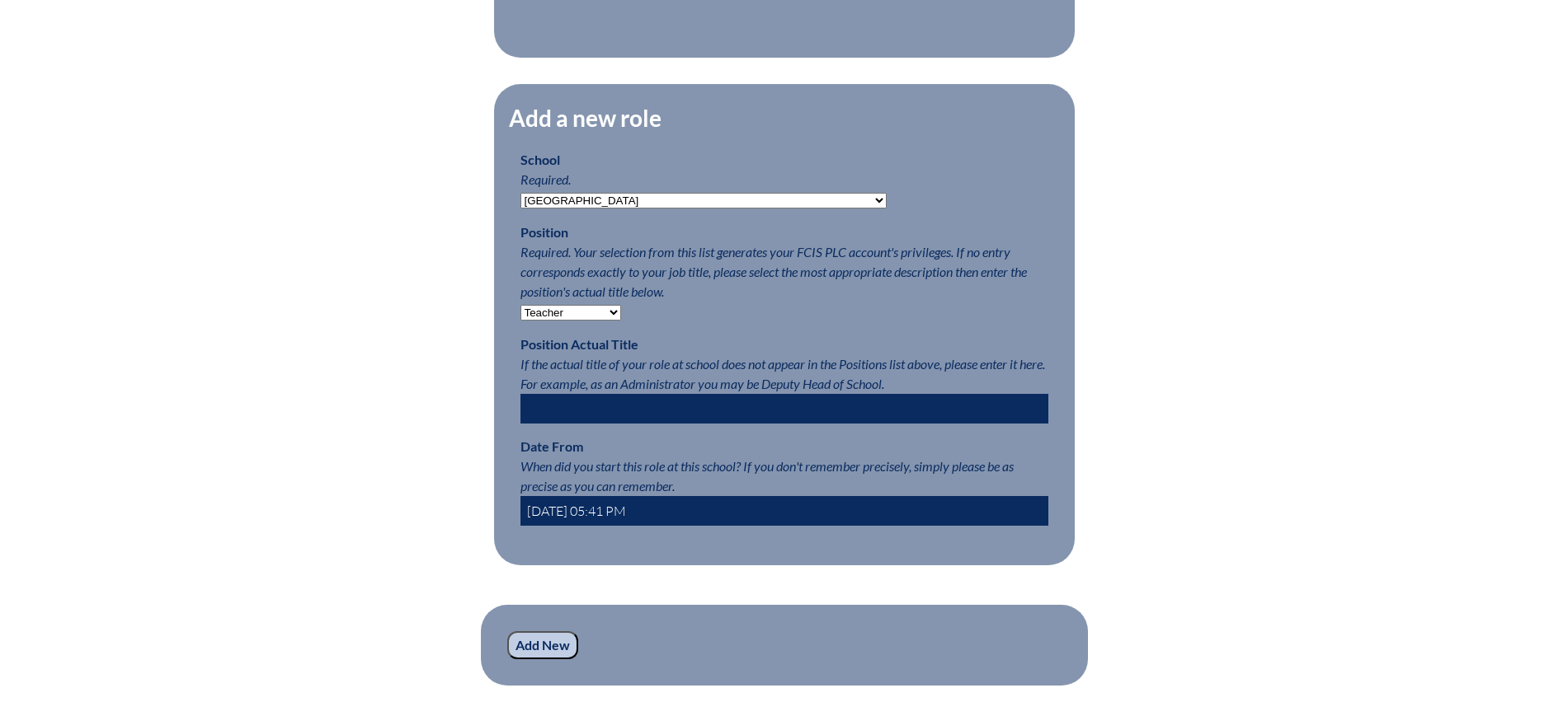
click at [544, 660] on input "Add New" at bounding box center [542, 646] width 71 height 28
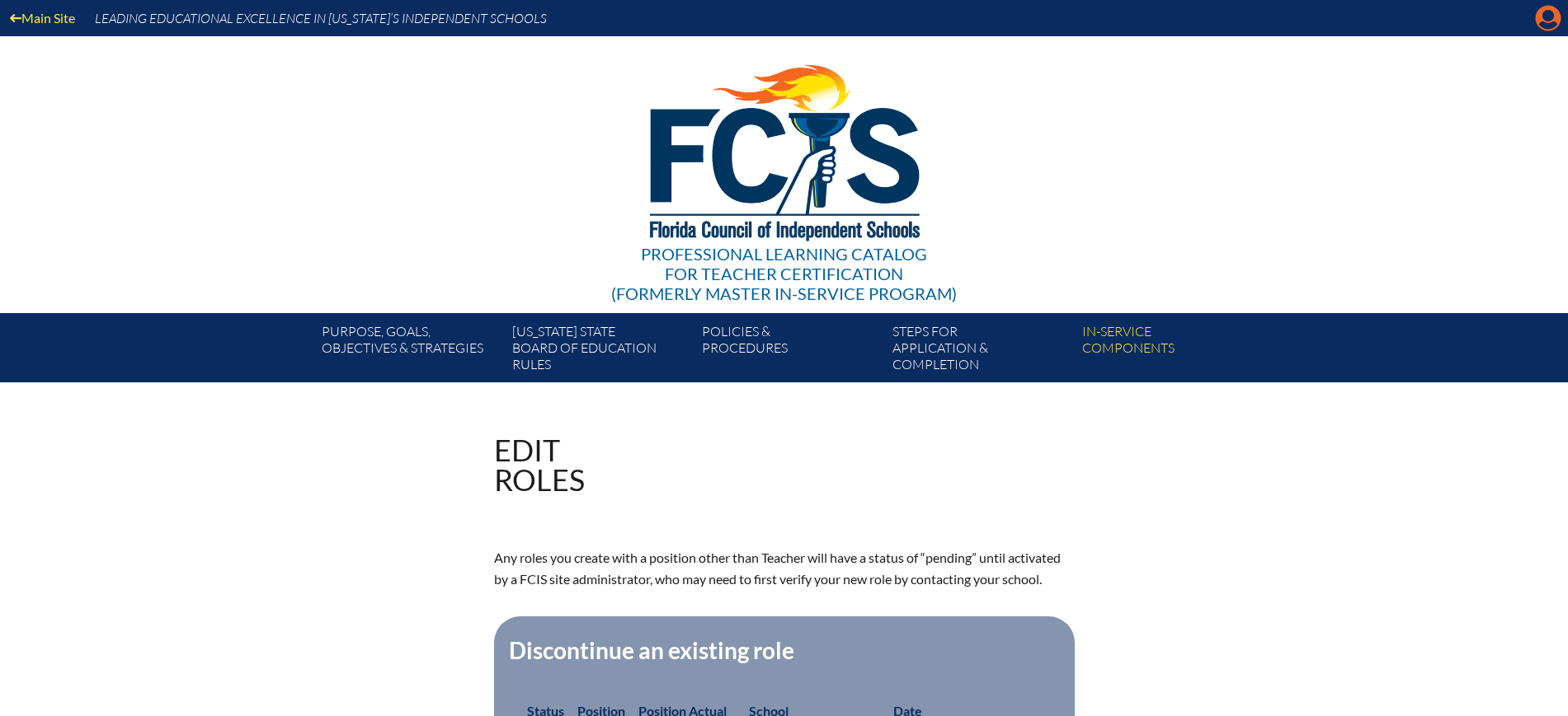
click at [1546, 12] on icon "Manage account" at bounding box center [1548, 18] width 26 height 26
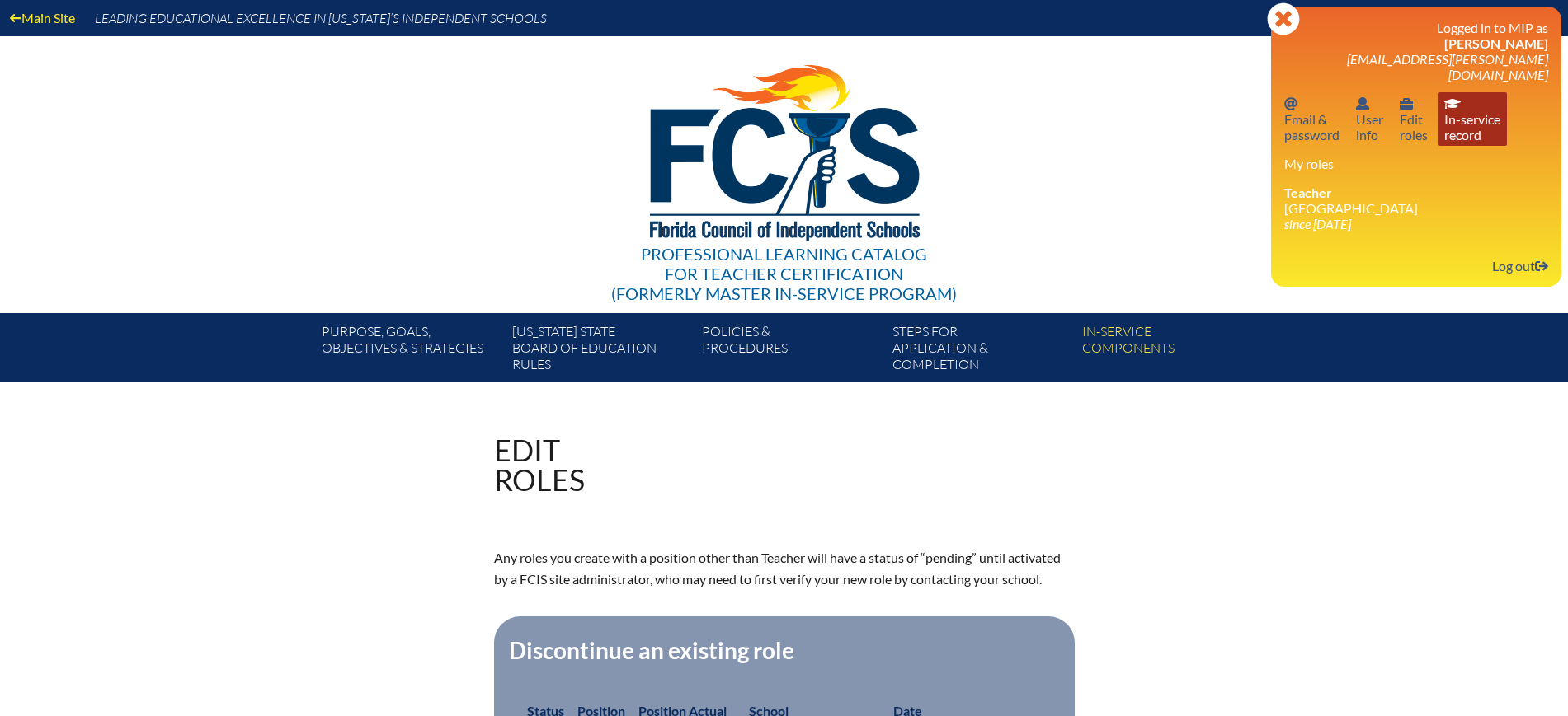
click at [1448, 111] on link "In-service record In-service record" at bounding box center [1472, 118] width 70 height 54
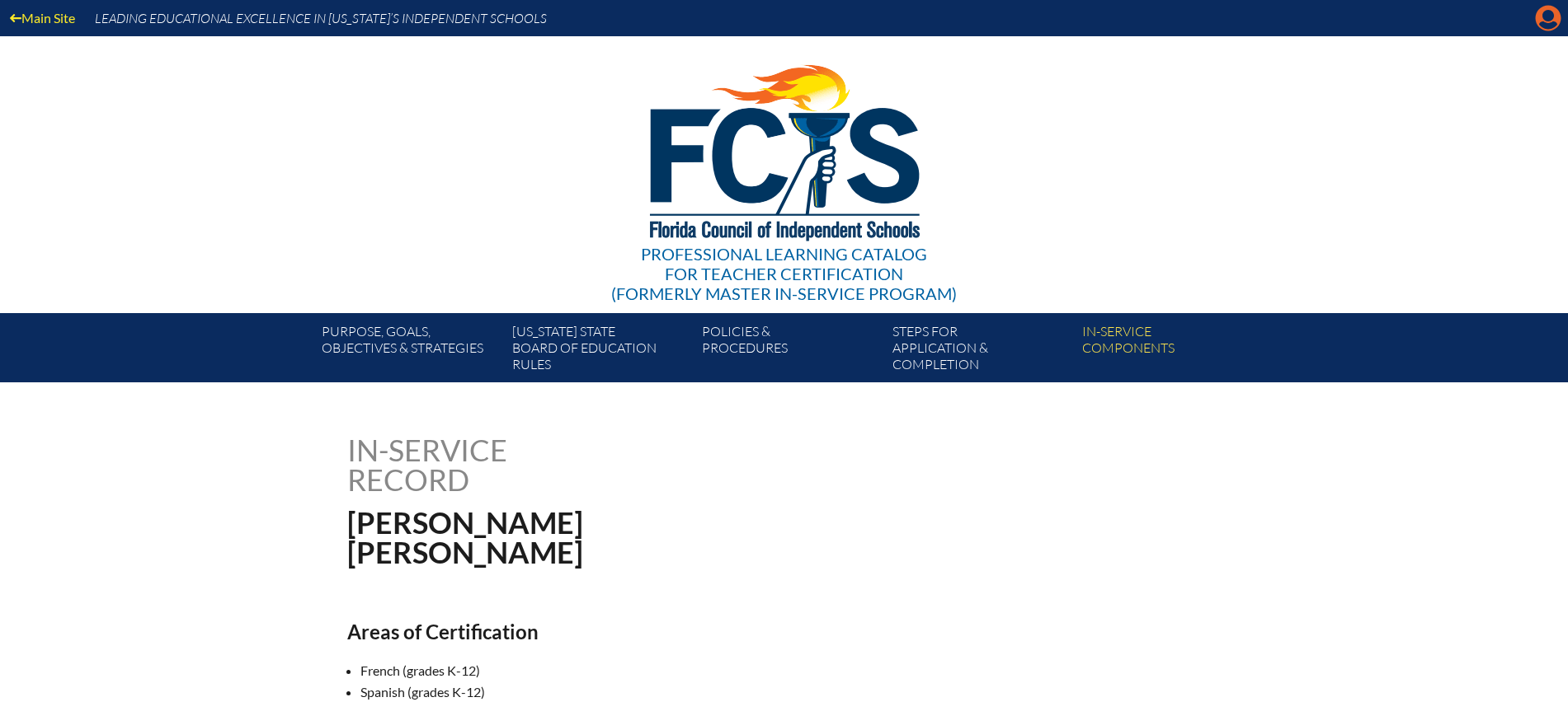
click at [1551, 15] on icon "Manage account" at bounding box center [1548, 18] width 26 height 26
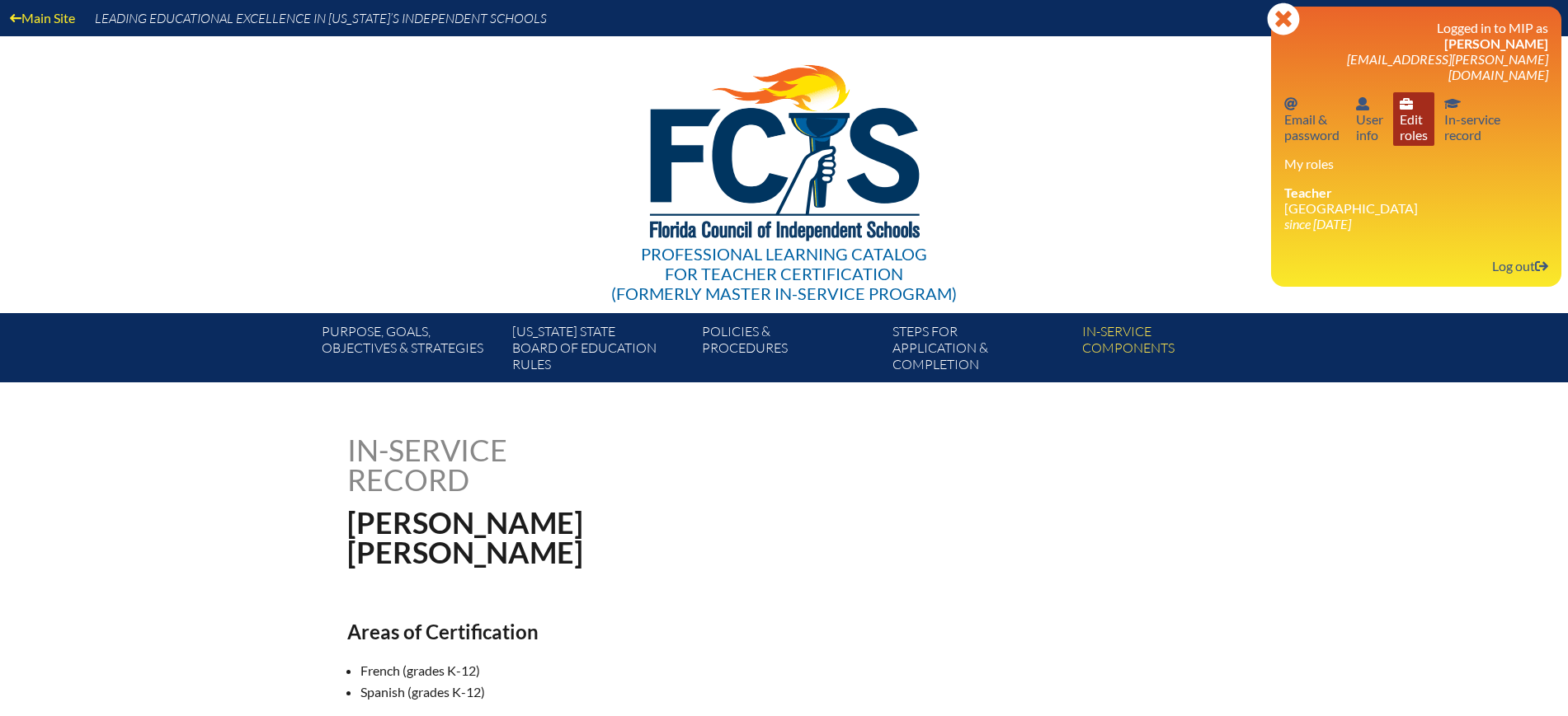
click at [1425, 117] on link "User info Edit roles" at bounding box center [1414, 118] width 41 height 54
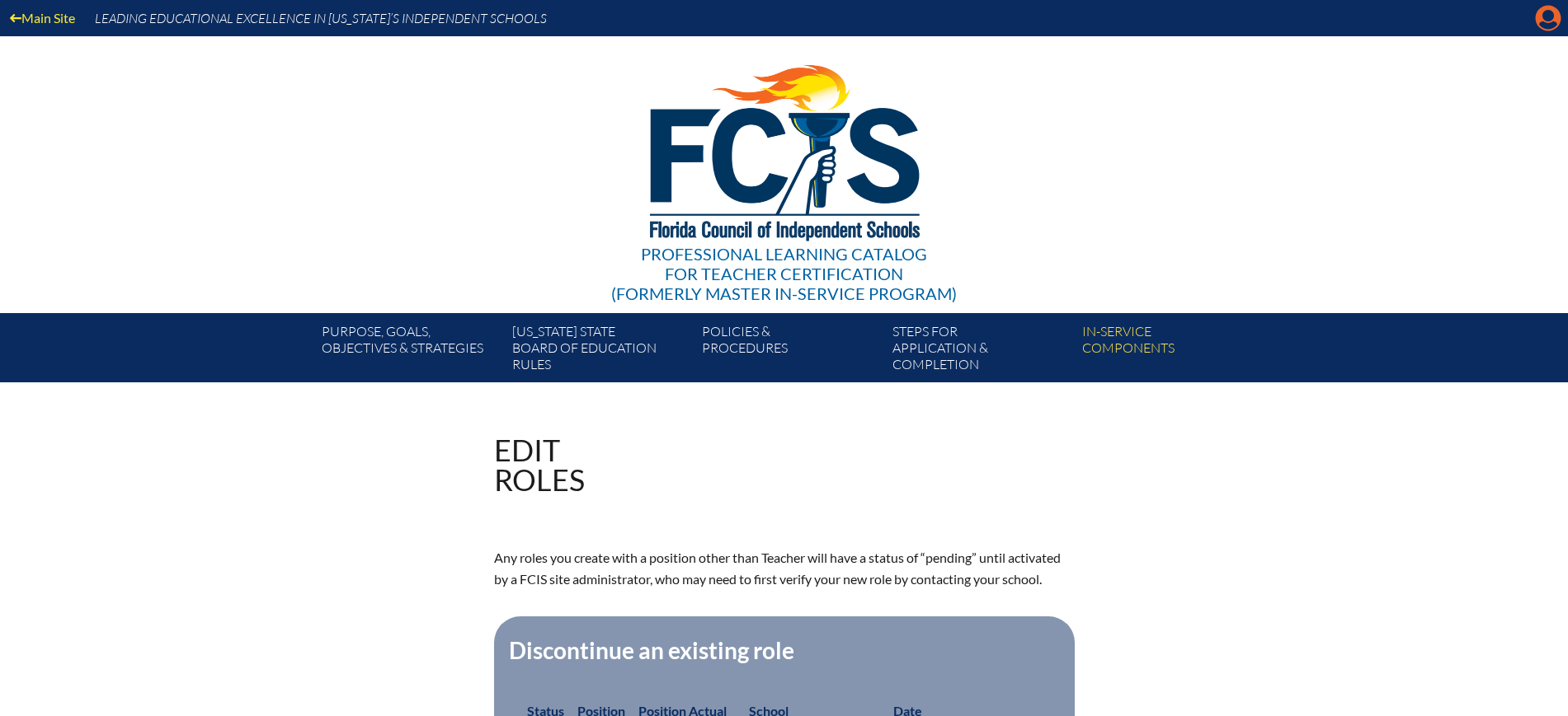
click at [1548, 15] on icon "Manage account" at bounding box center [1548, 18] width 26 height 26
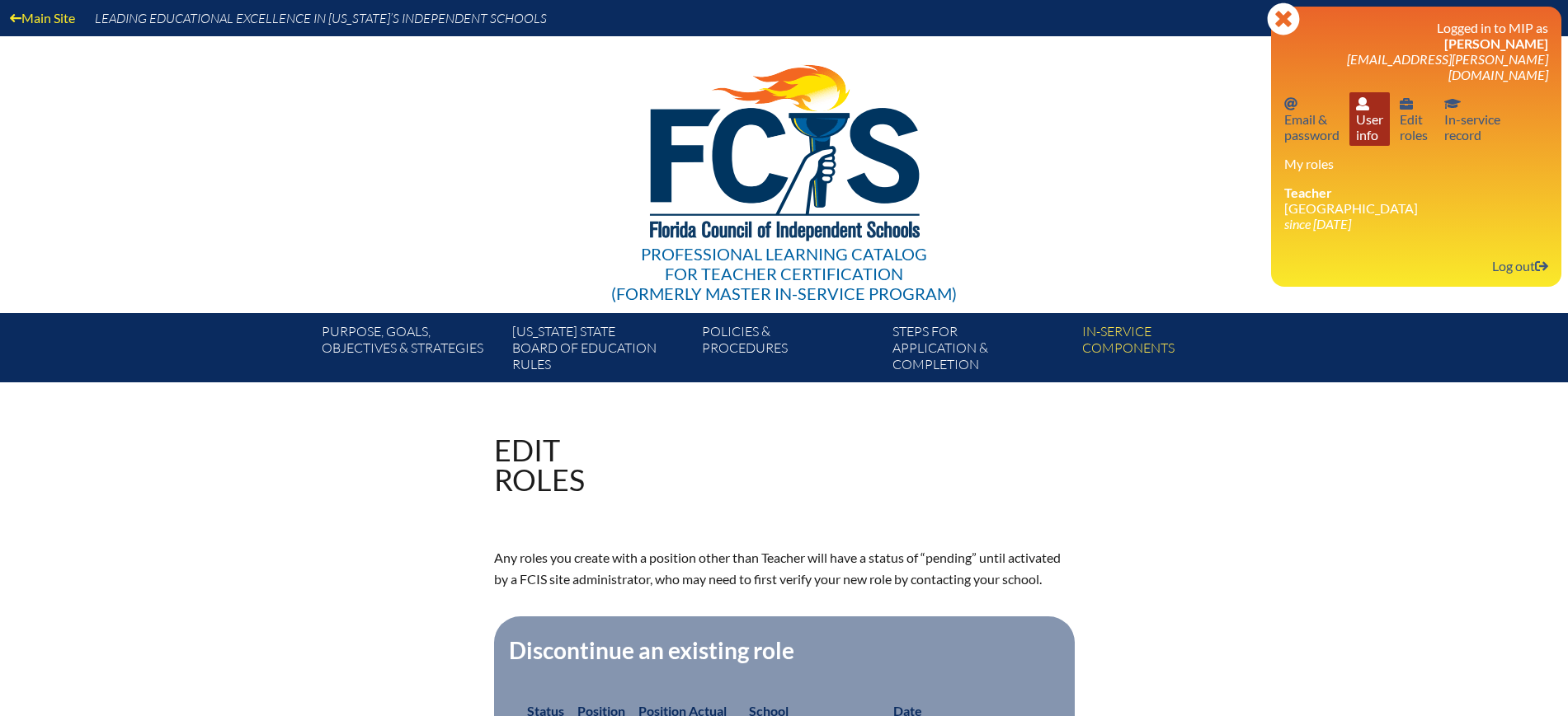
click at [1357, 102] on link "User info User info" at bounding box center [1369, 118] width 40 height 54
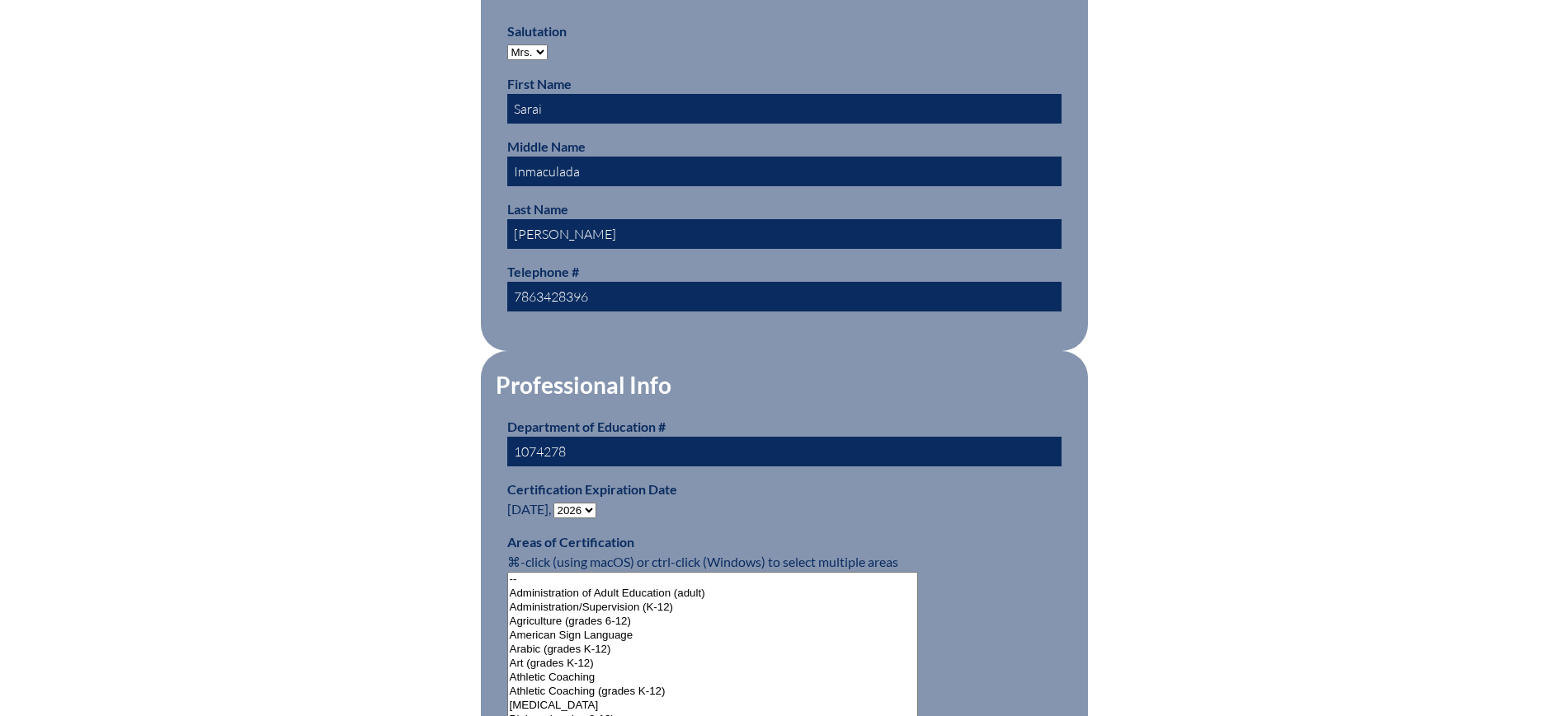
scroll to position [824, 0]
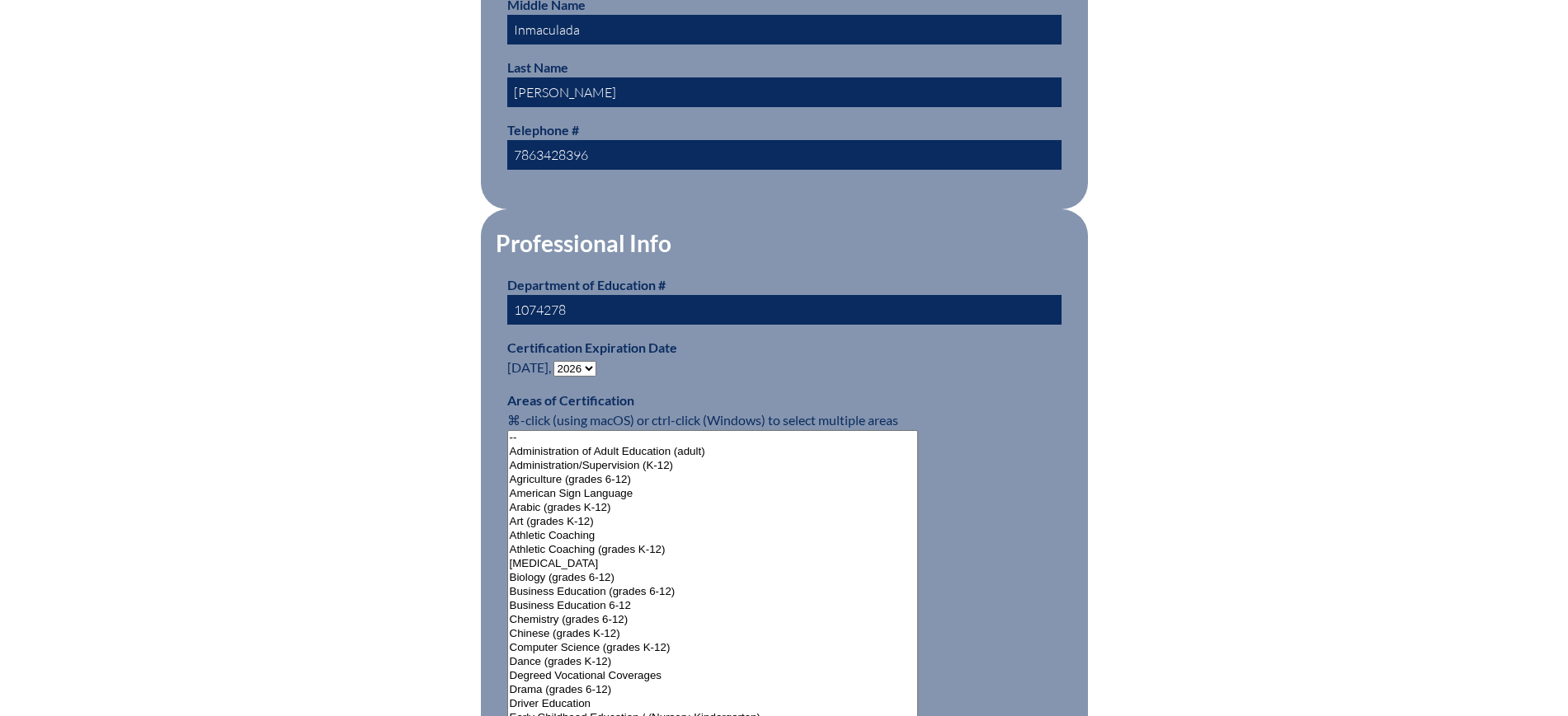
click at [566, 361] on select "- 2031 2030 2029 2028 2027 2026 2025 2024 2023 2022 2021 2020 2019 2018 2017 20…" at bounding box center [575, 368] width 43 height 16
select select
click at [557, 361] on select "- 2031 2030 2029 2028 2027 2026 2025 2024 2023 2022 2021 2020 2019 2018 2017 20…" at bounding box center [575, 368] width 43 height 16
click at [316, 333] on div "User Info Please enter your name as it appears on your Department of Education …" at bounding box center [784, 708] width 1568 height 2195
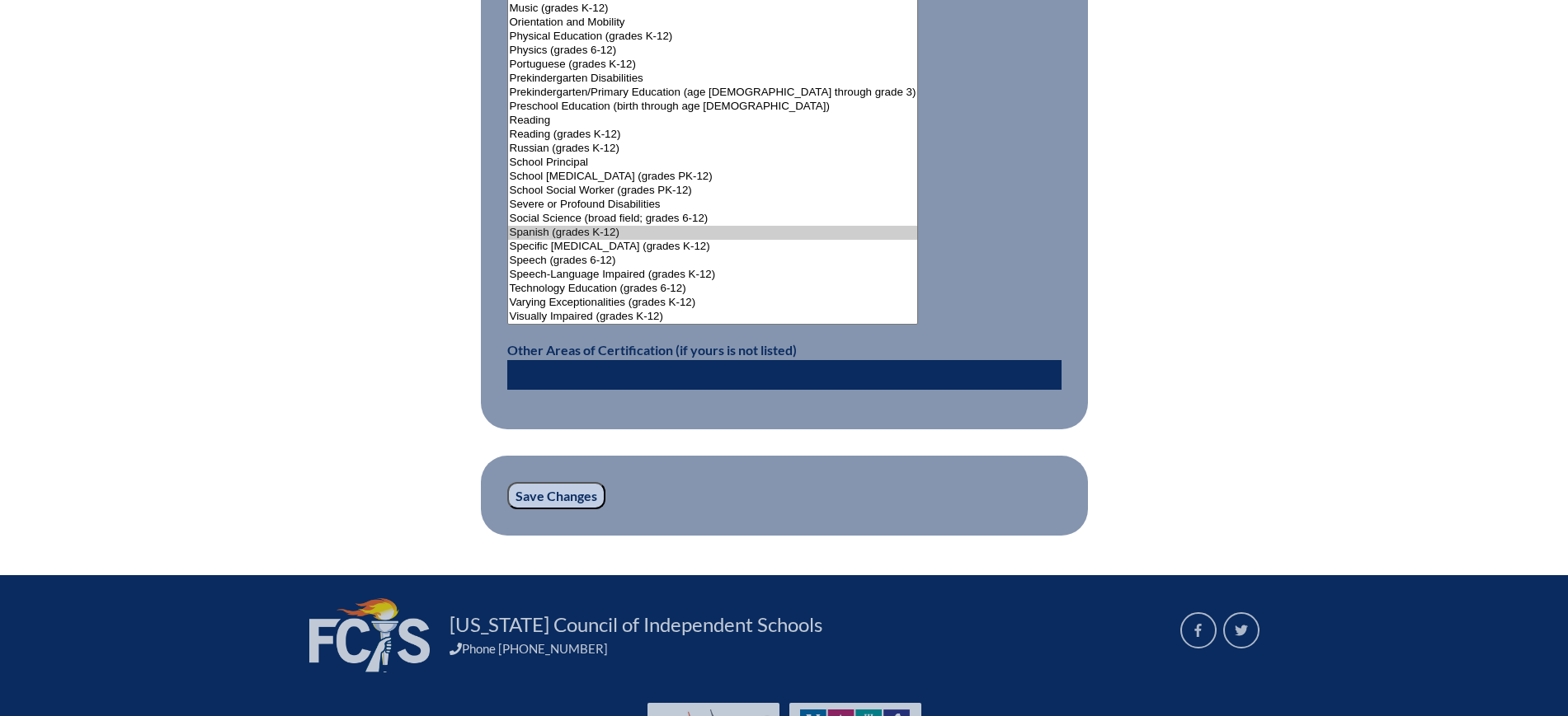
scroll to position [2186, 0]
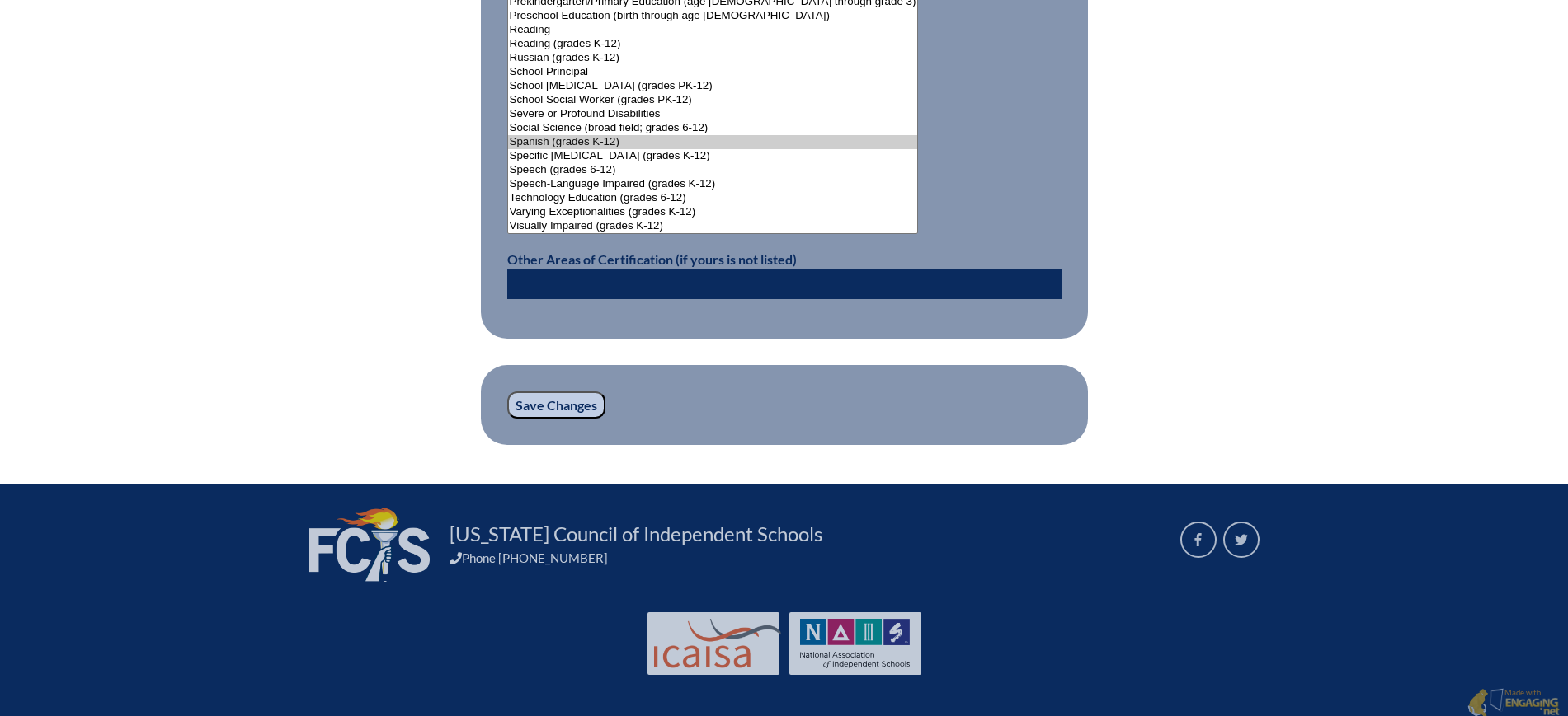
click at [576, 408] on input "Save Changes" at bounding box center [557, 406] width 98 height 28
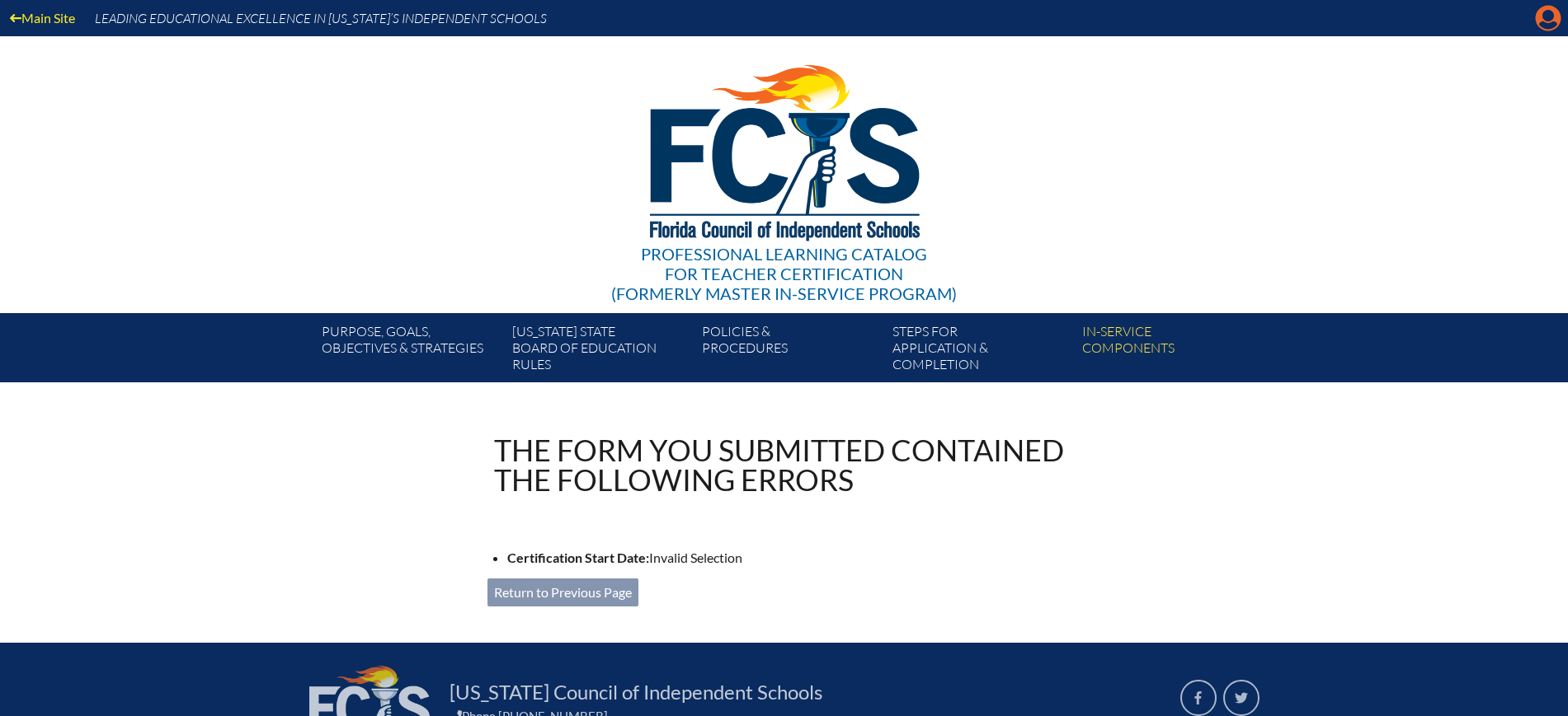
click at [1542, 23] on icon "Manage account" at bounding box center [1548, 18] width 26 height 26
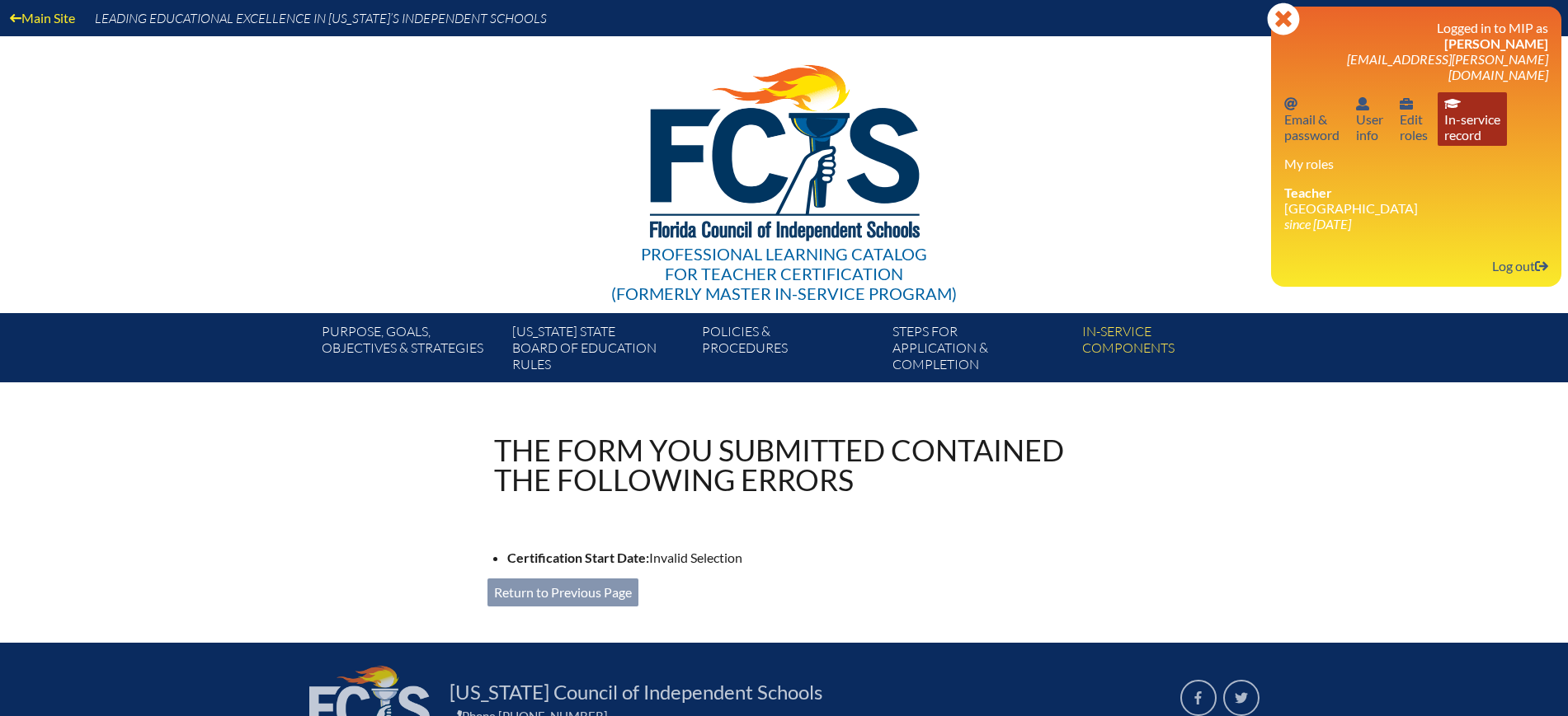
click at [1485, 92] on link "In-service record In-service record" at bounding box center [1472, 118] width 70 height 54
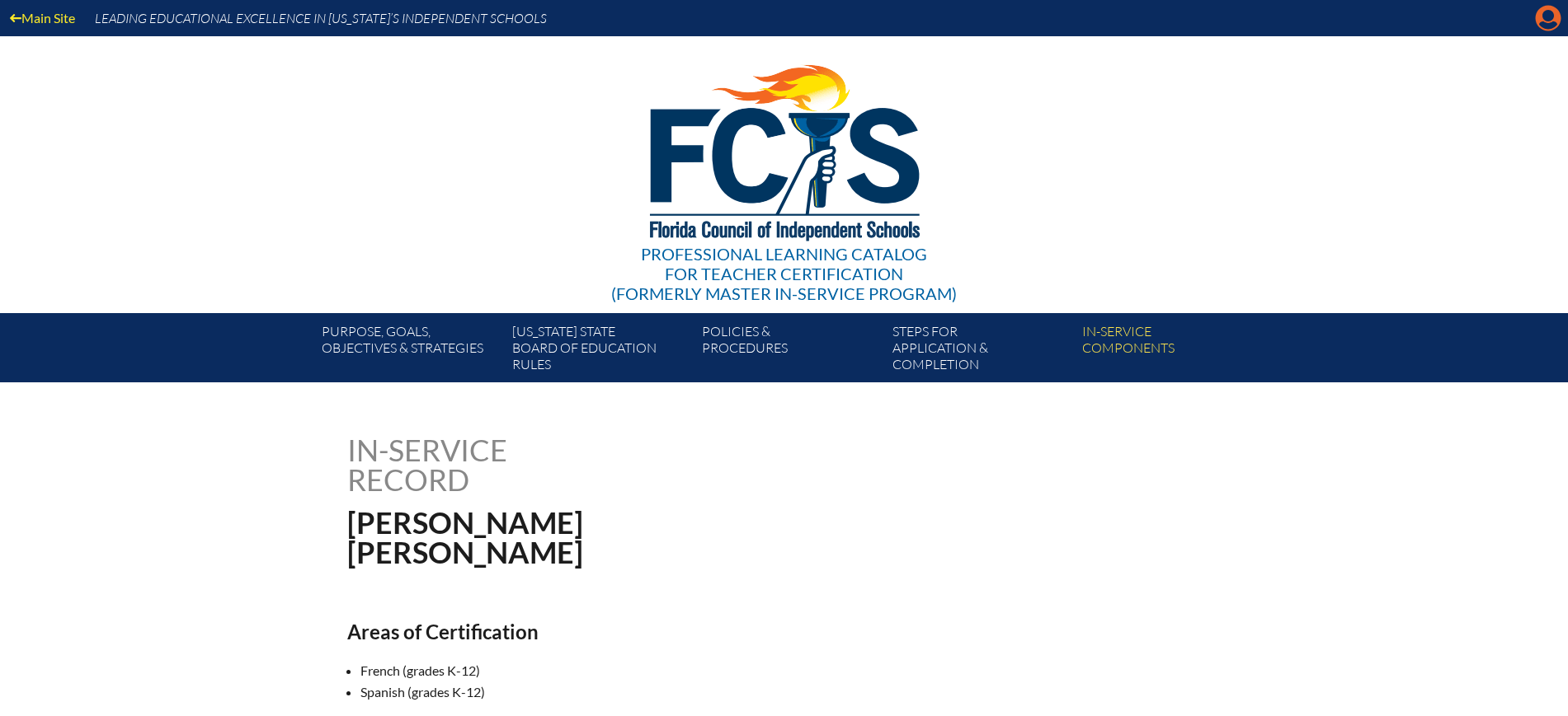
click at [1538, 20] on icon at bounding box center [1547, 18] width 25 height 25
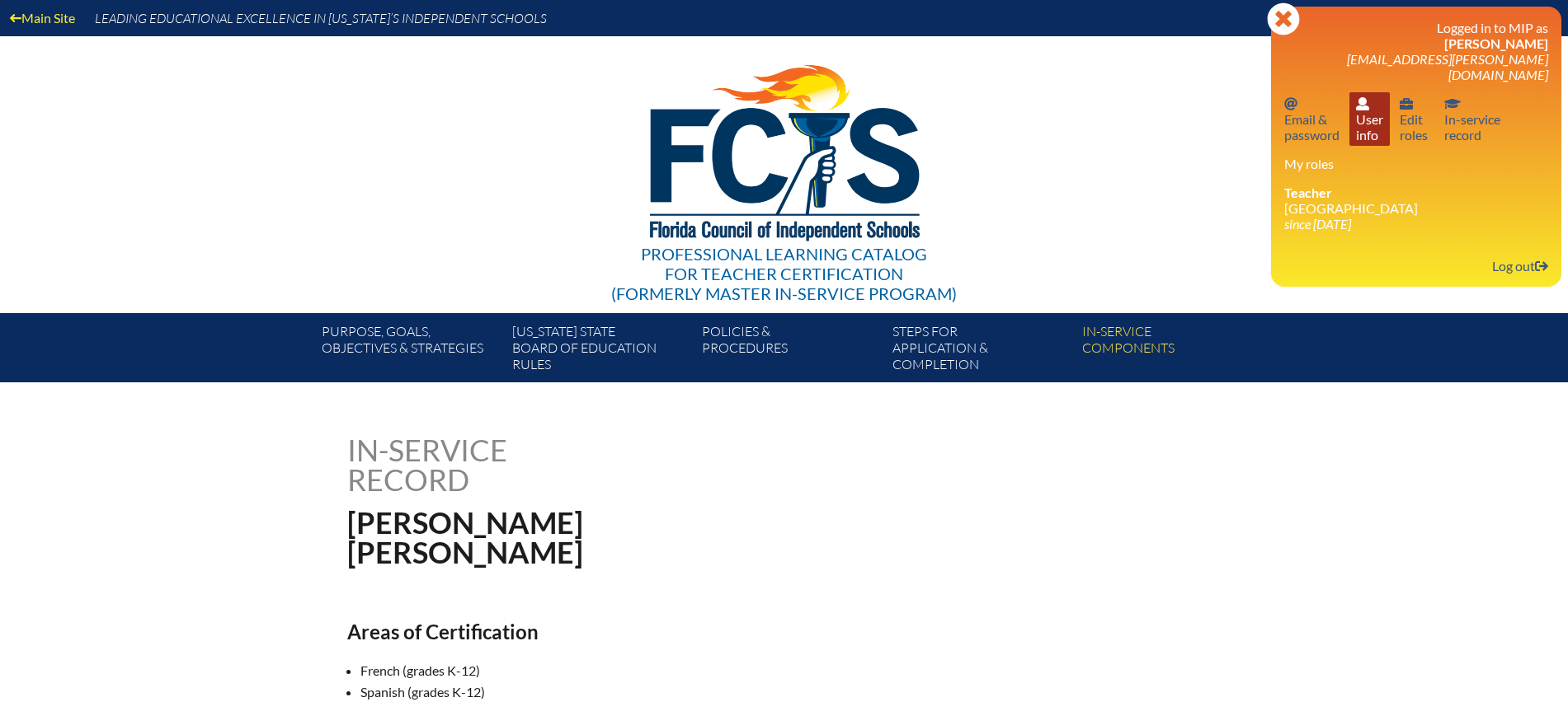
click at [1364, 111] on link "User info User info" at bounding box center [1369, 118] width 40 height 54
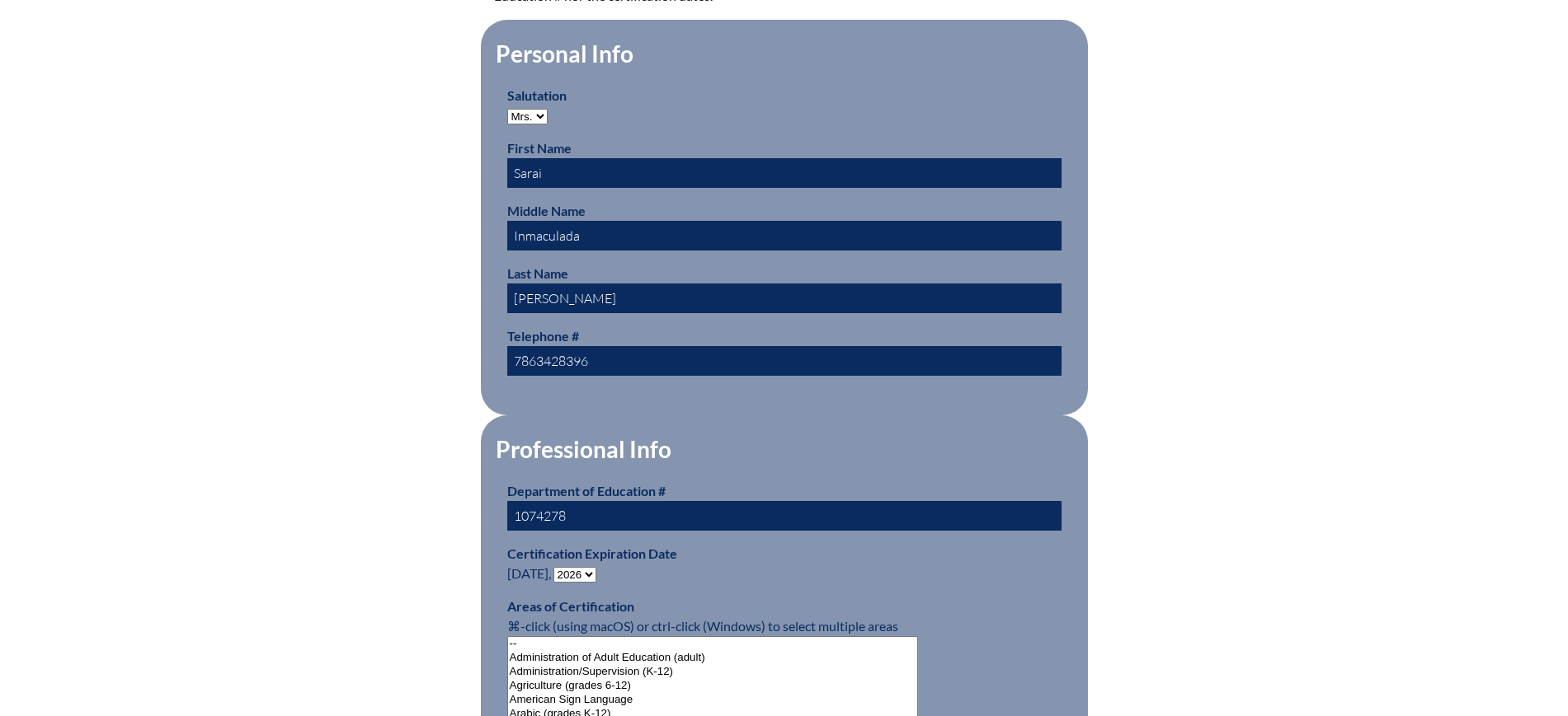
scroll to position [722, 0]
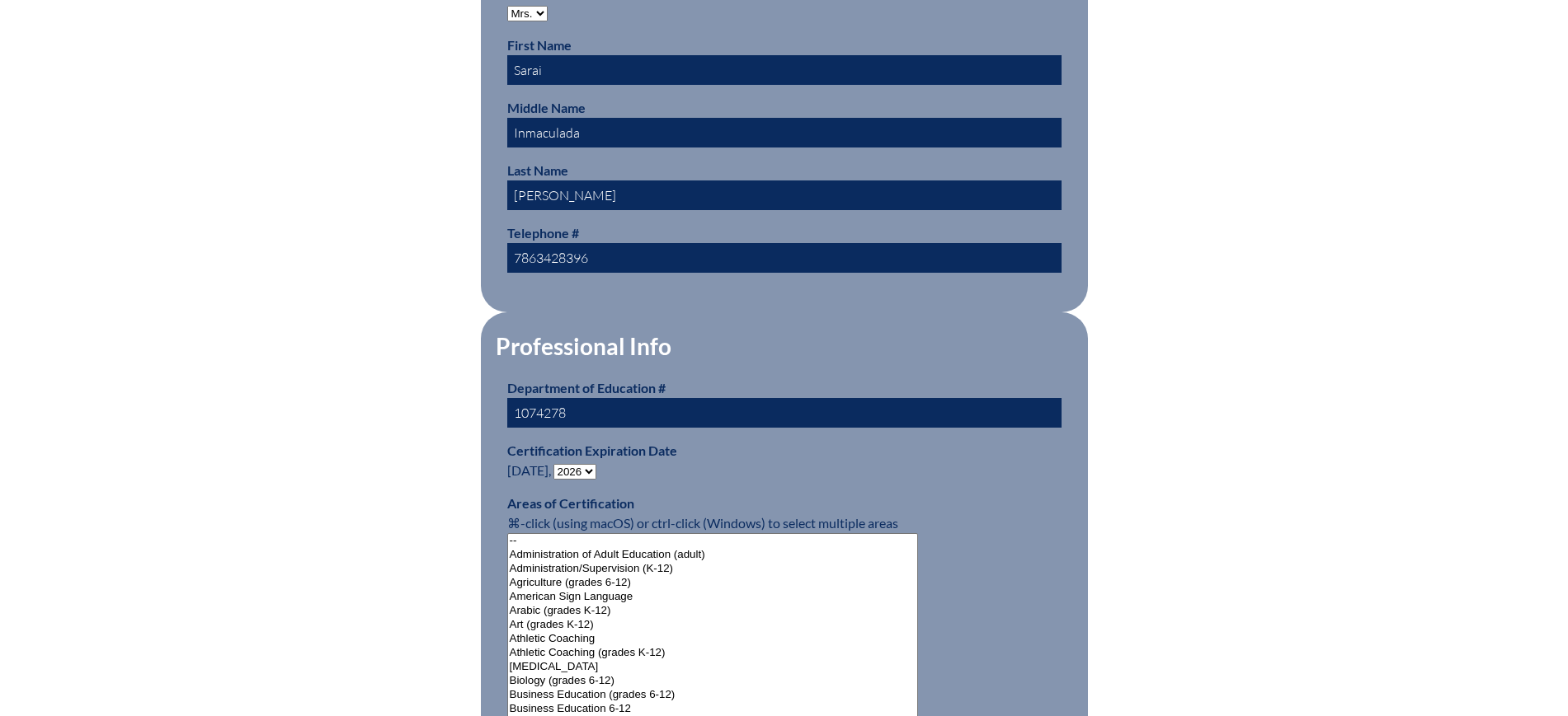
click at [579, 465] on select "- 2031 2030 2029 2028 2027 2026 2025 2024 2023 2022 2021 2020 2019 2018 2017 20…" at bounding box center [575, 472] width 43 height 16
select select "2016"
click at [557, 464] on select "- 2031 2030 2029 2028 2027 2026 2025 2024 2023 2022 2021 2020 2019 2018 2017 20…" at bounding box center [575, 472] width 43 height 16
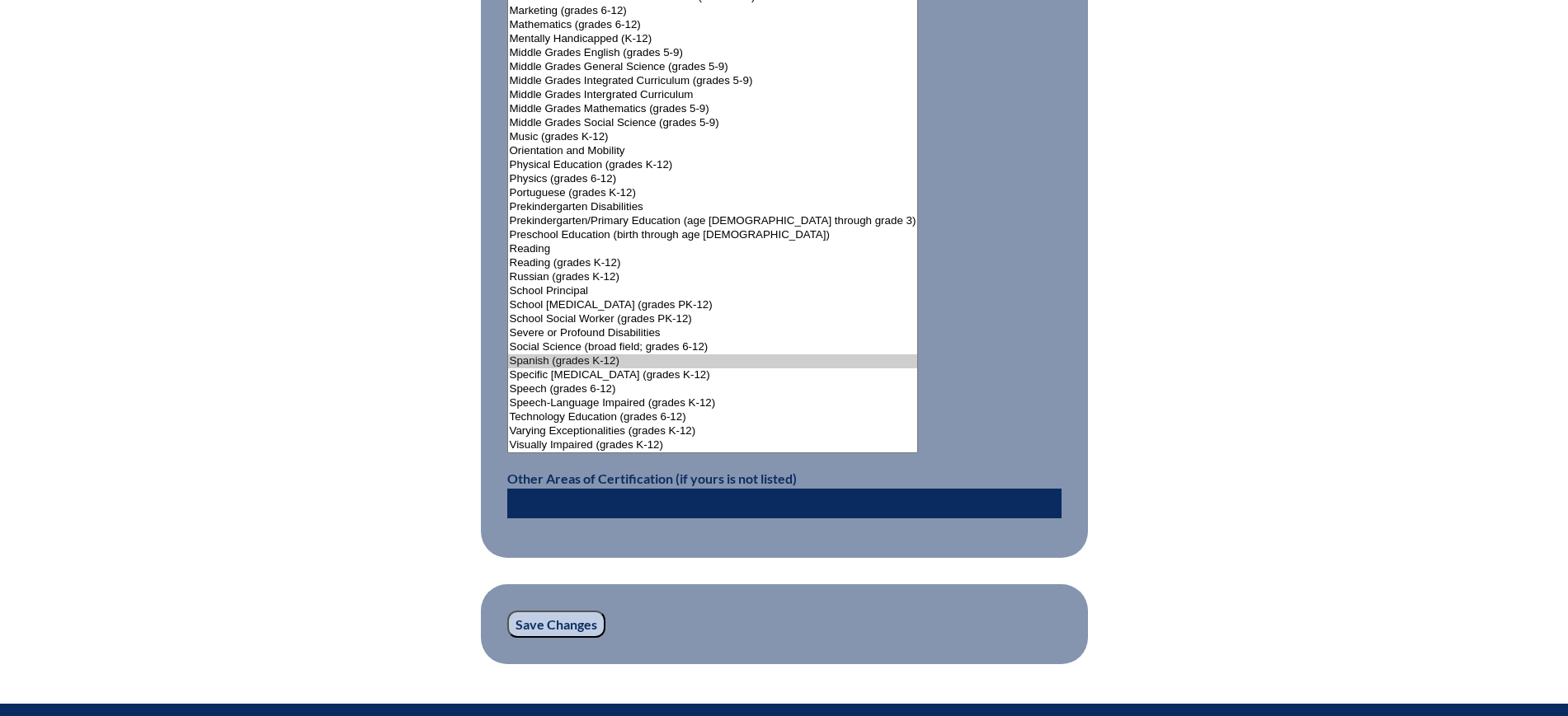
scroll to position [2062, 0]
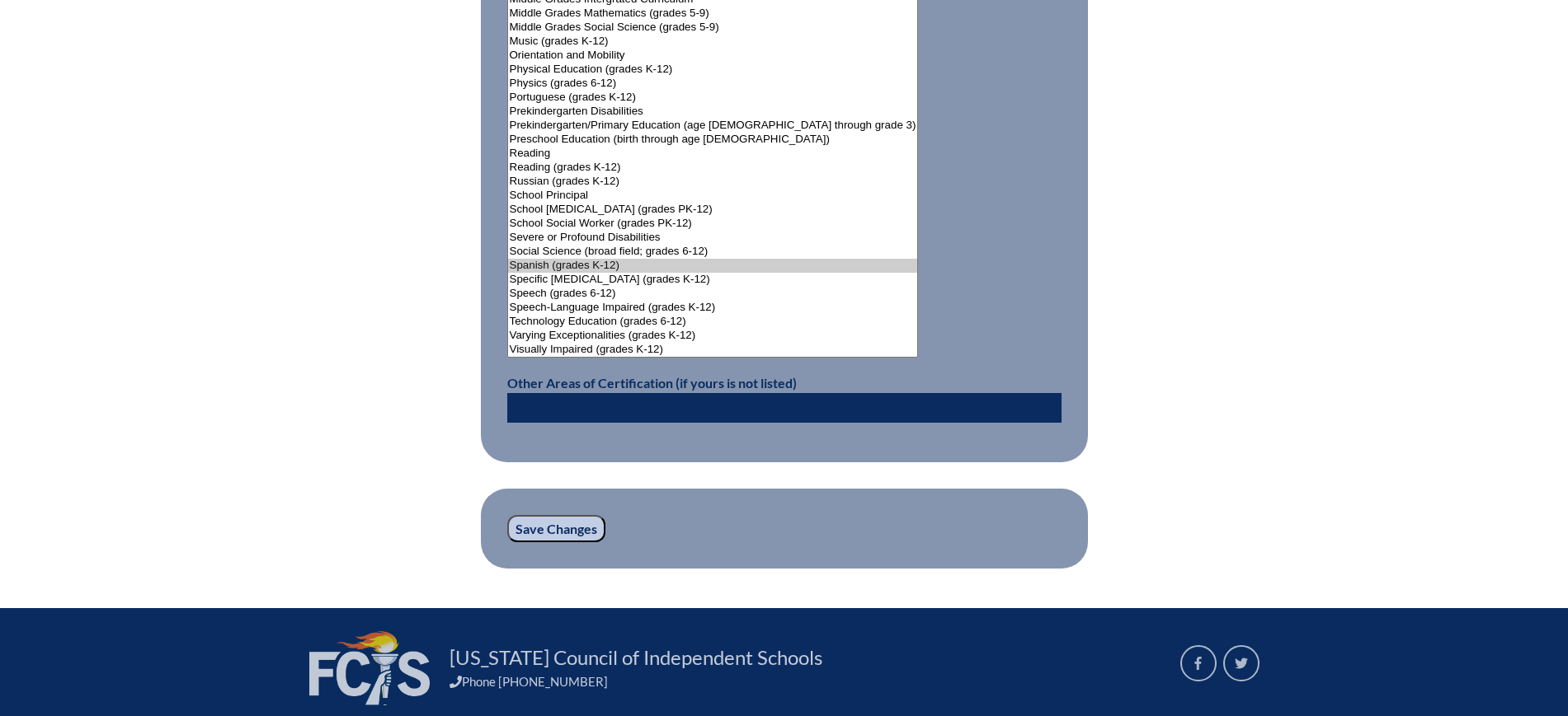
drag, startPoint x: 583, startPoint y: 519, endPoint x: 654, endPoint y: 448, distance: 100.4
click at [587, 517] on input "Save Changes" at bounding box center [557, 529] width 98 height 28
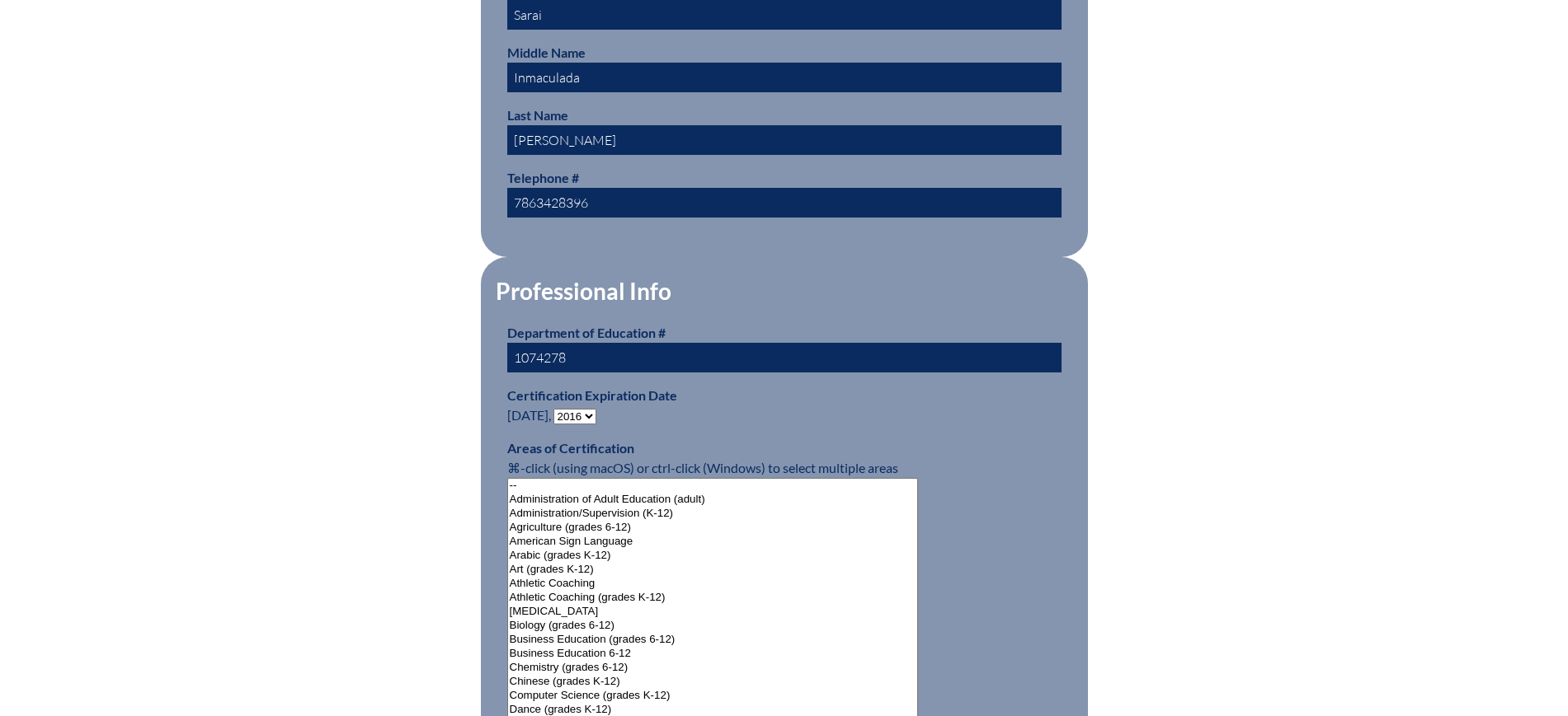
scroll to position [824, 0]
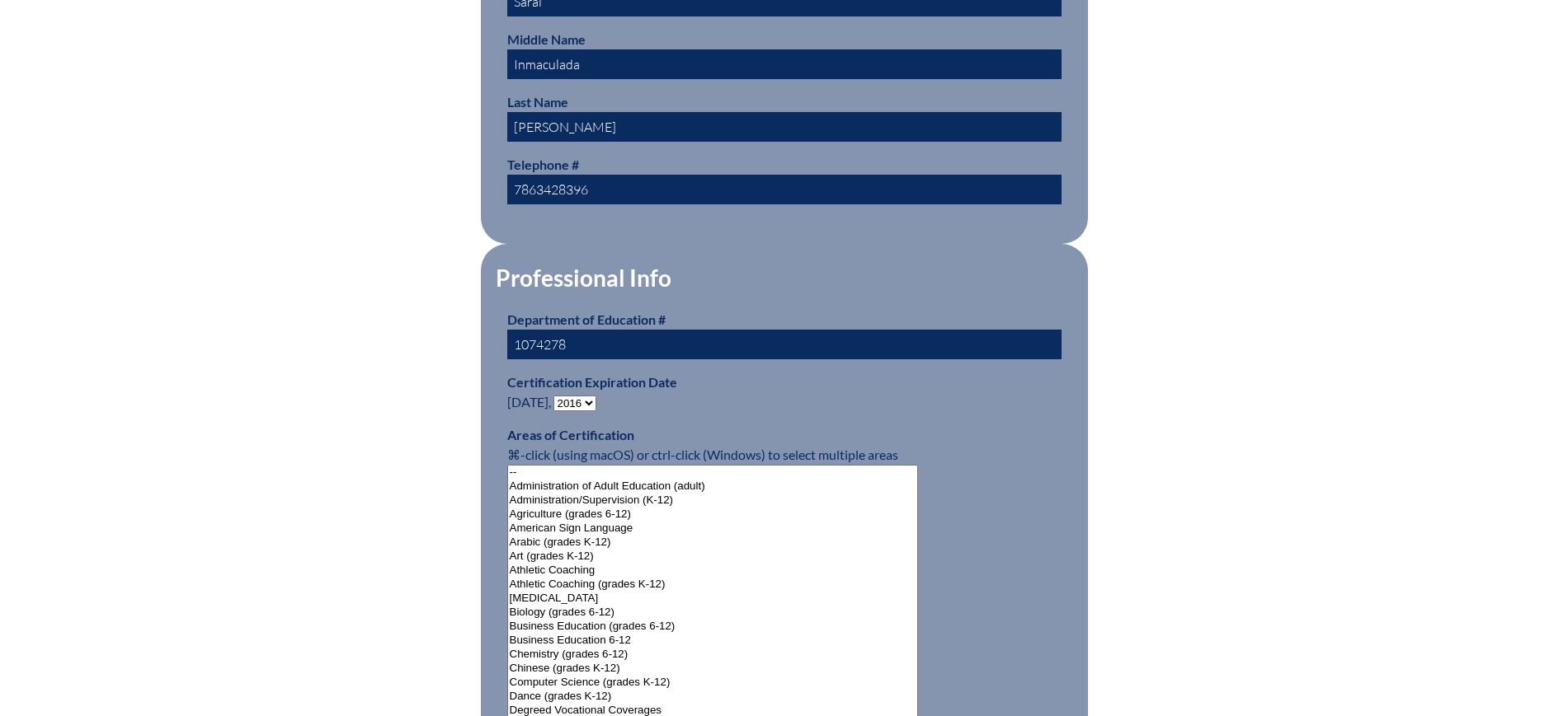
click at [588, 400] on select "- 2031 2030 2029 2028 2027 2026 2025 2024 2023 2022 2021 2020 2019 2018 2017 20…" at bounding box center [575, 403] width 43 height 16
select select "2026"
click at [557, 396] on select "- 2031 2030 2029 2028 2027 2026 2025 2024 2023 2022 2021 2020 2019 2018 2017 20…" at bounding box center [575, 403] width 43 height 16
click at [329, 249] on div "Changes saved User Info Please enter your name as it appears on your Department…" at bounding box center [784, 706] width 927 height 2269
drag, startPoint x: 578, startPoint y: 335, endPoint x: 469, endPoint y: 333, distance: 109.0
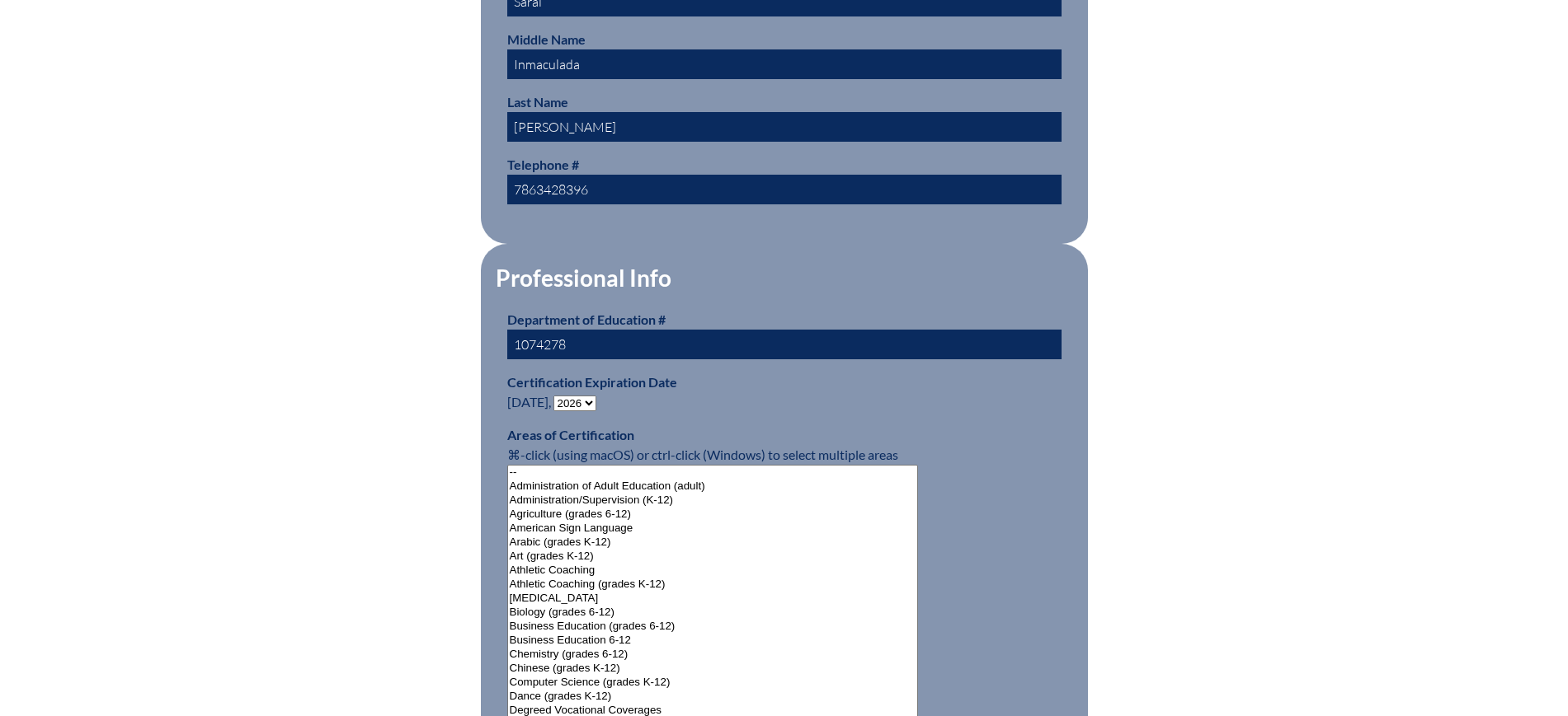
click at [469, 333] on div "Changes saved User Info Please enter your name as it appears on your Department…" at bounding box center [784, 706] width 927 height 2269
click at [413, 416] on div "Changes saved User Info Please enter your name as it appears on your Department…" at bounding box center [784, 706] width 927 height 2269
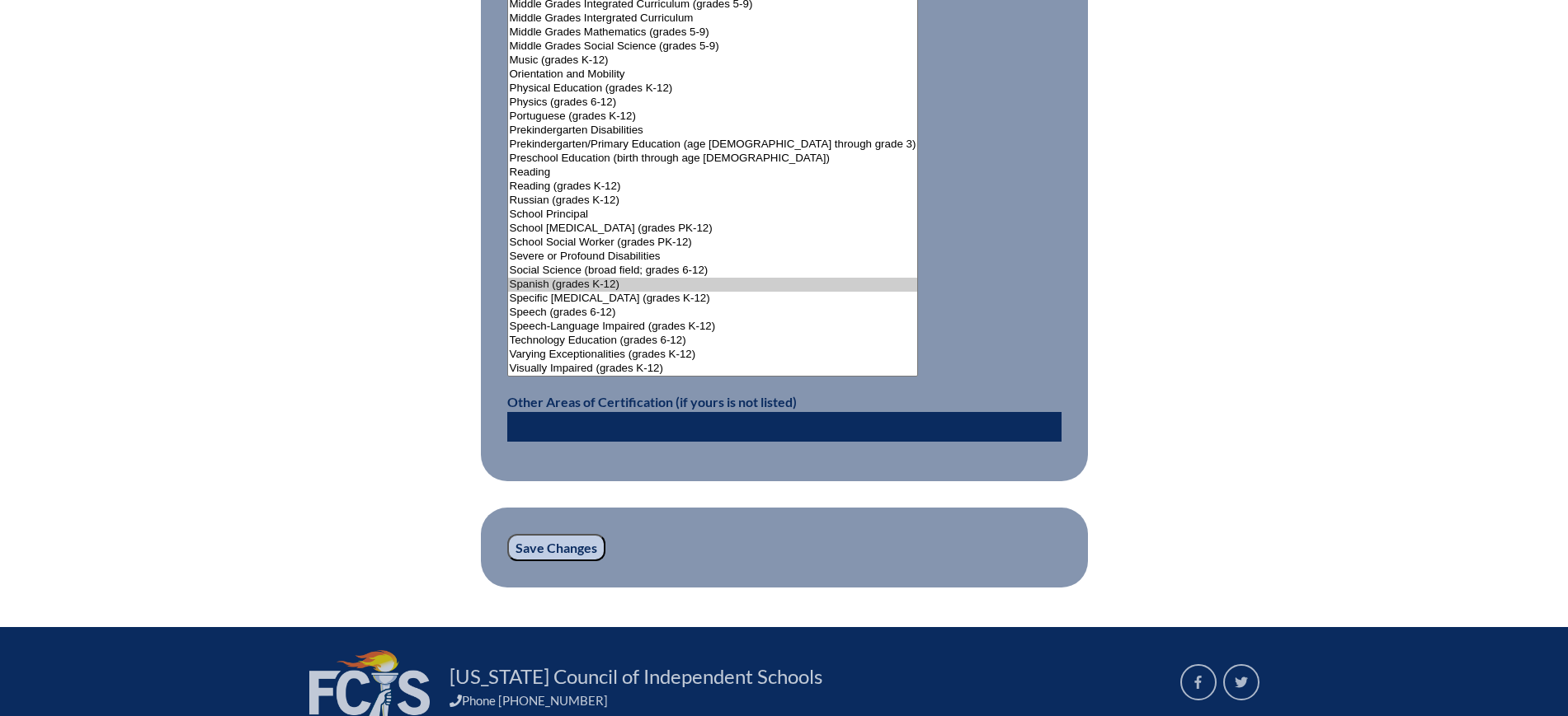
scroll to position [2219, 0]
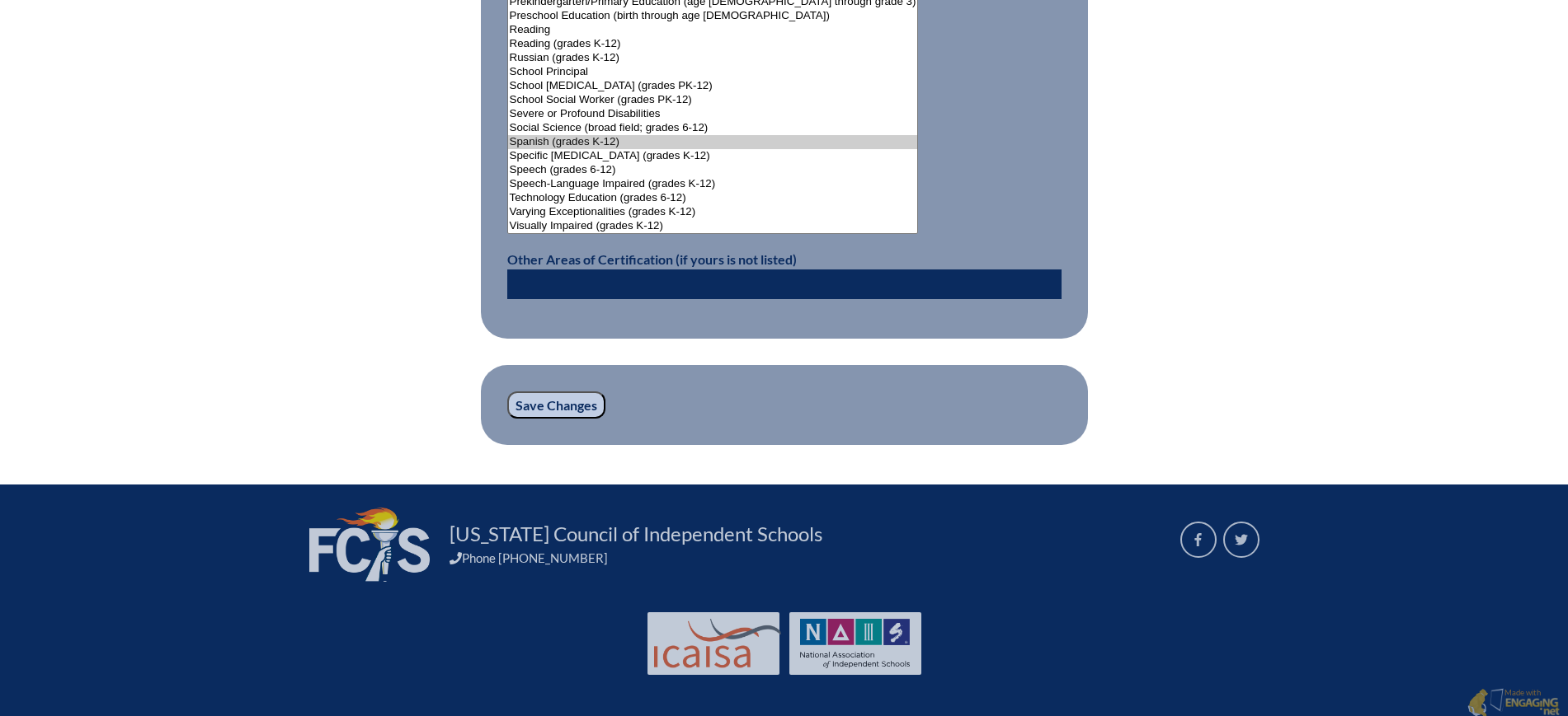
click at [561, 400] on input "Save Changes" at bounding box center [557, 406] width 98 height 28
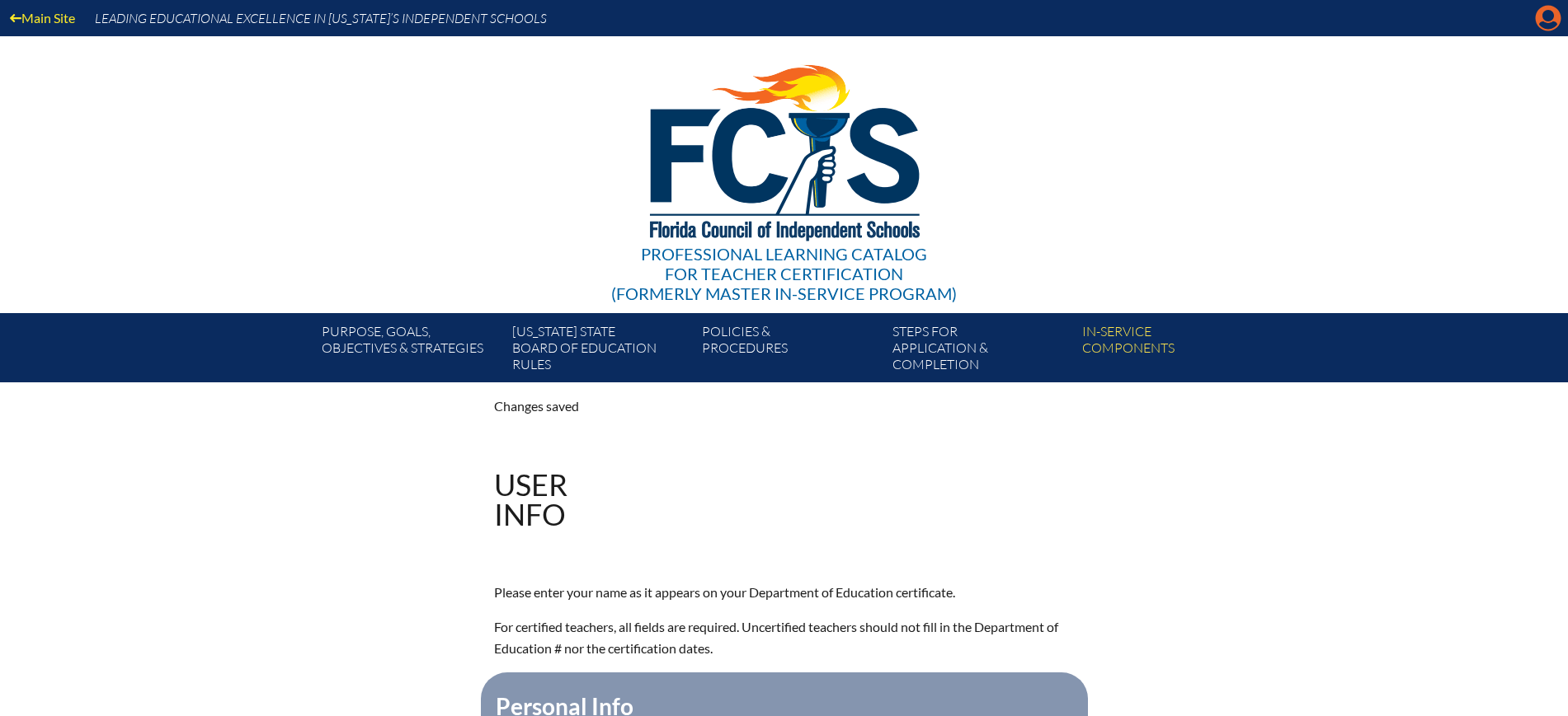
click at [1547, 8] on icon at bounding box center [1547, 18] width 25 height 25
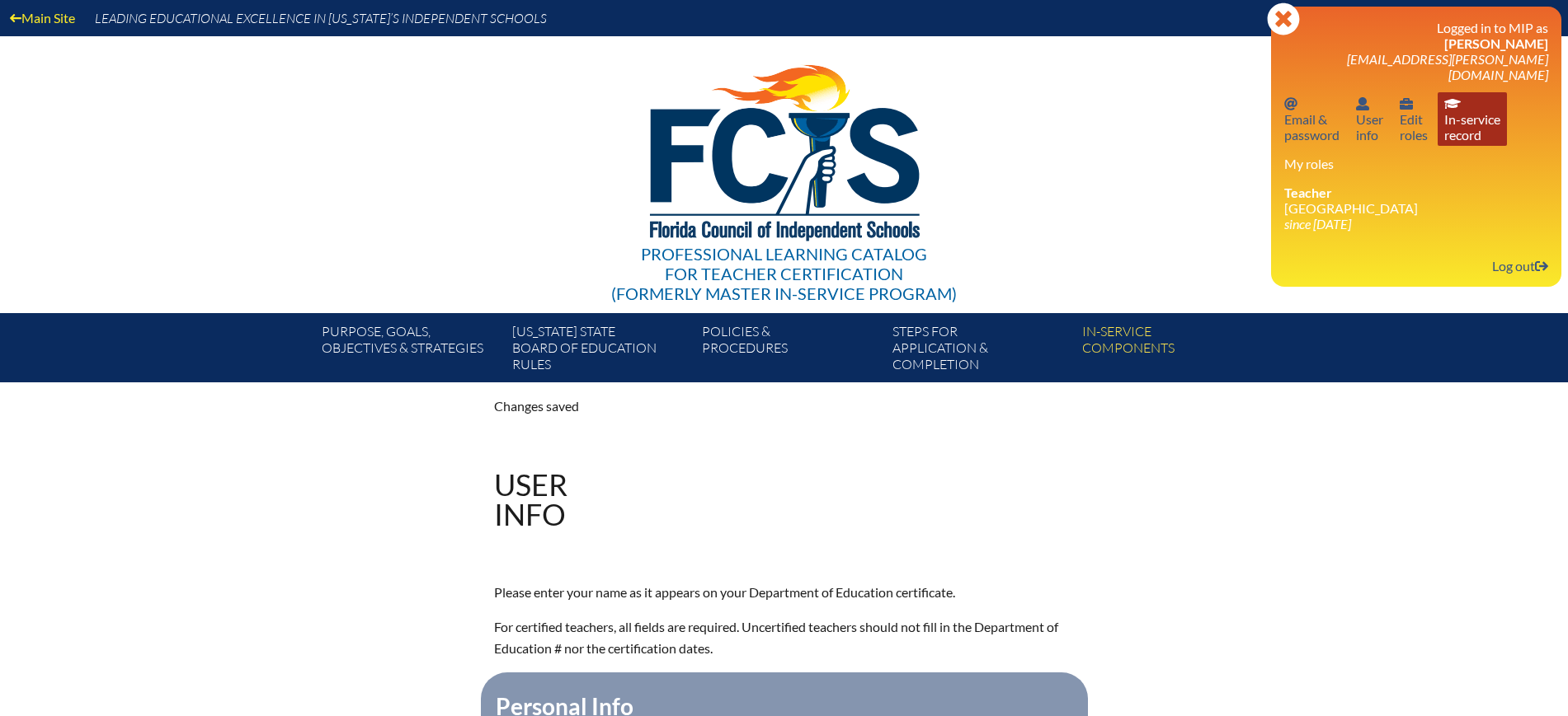
click at [1492, 103] on link "In-service record In-service record" at bounding box center [1472, 118] width 70 height 54
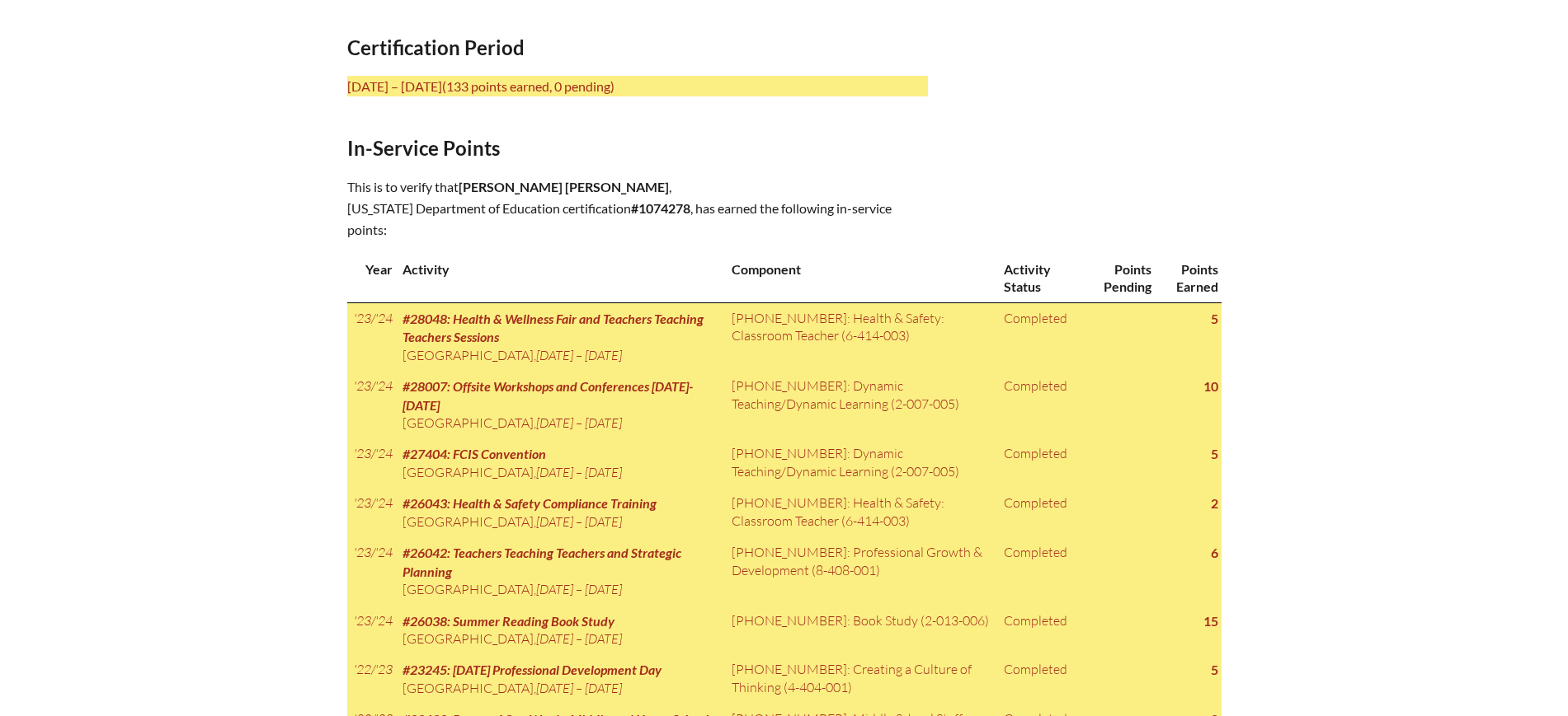
scroll to position [618, 0]
